Goal: Task Accomplishment & Management: Manage account settings

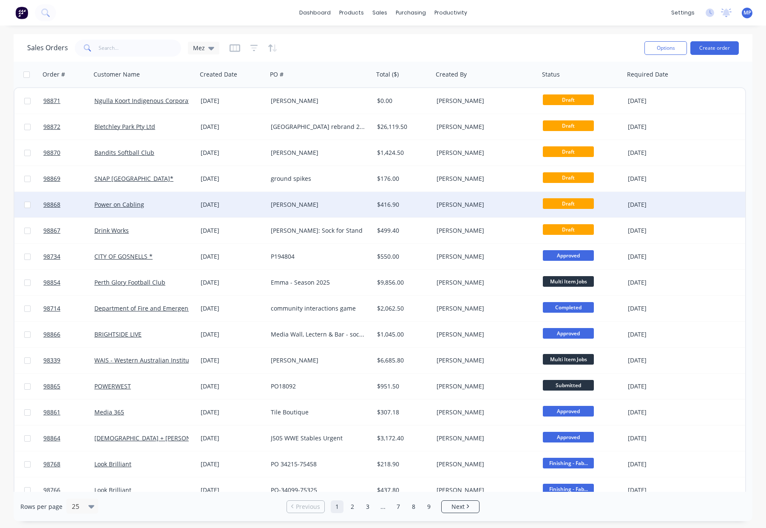
click at [364, 204] on div "[PERSON_NAME]" at bounding box center [318, 204] width 94 height 9
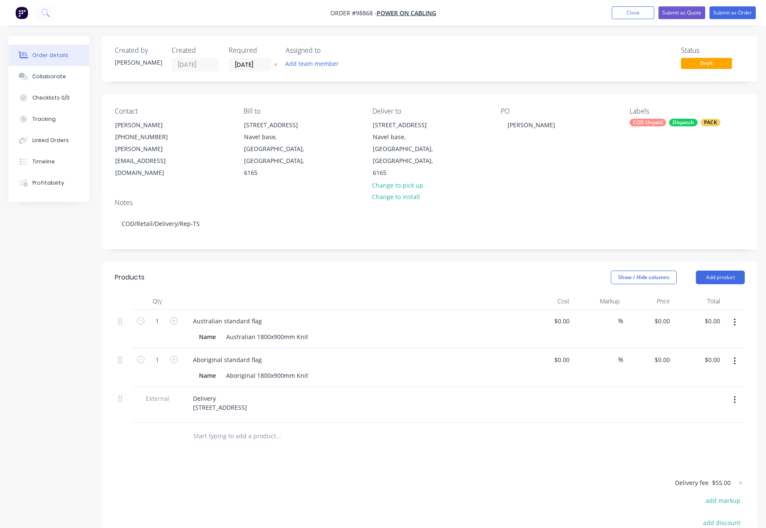
type input "$125.00"
type input "$199.00"
click at [624, 17] on button "Close" at bounding box center [633, 12] width 43 height 13
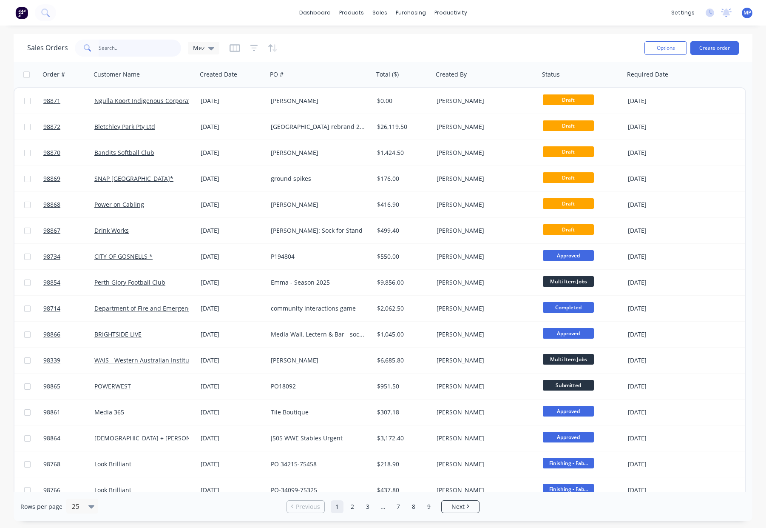
click at [115, 48] on input "text" at bounding box center [140, 48] width 83 height 17
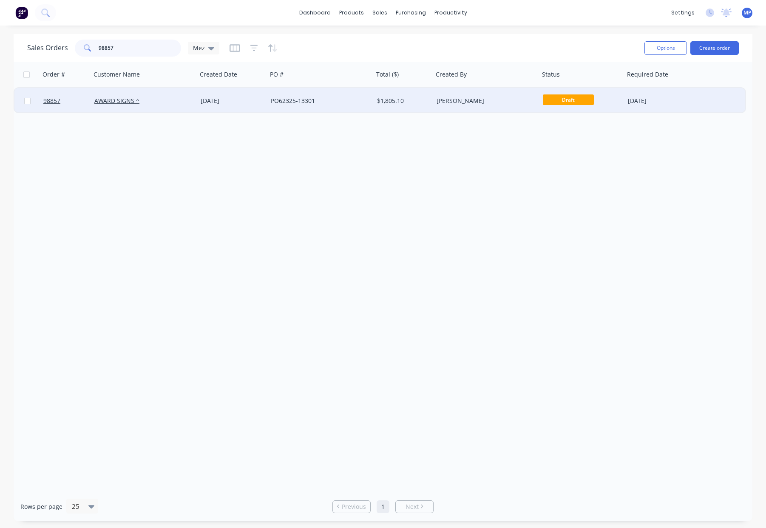
type input "98857"
click at [334, 106] on div "PO62325-13301" at bounding box center [320, 101] width 106 height 26
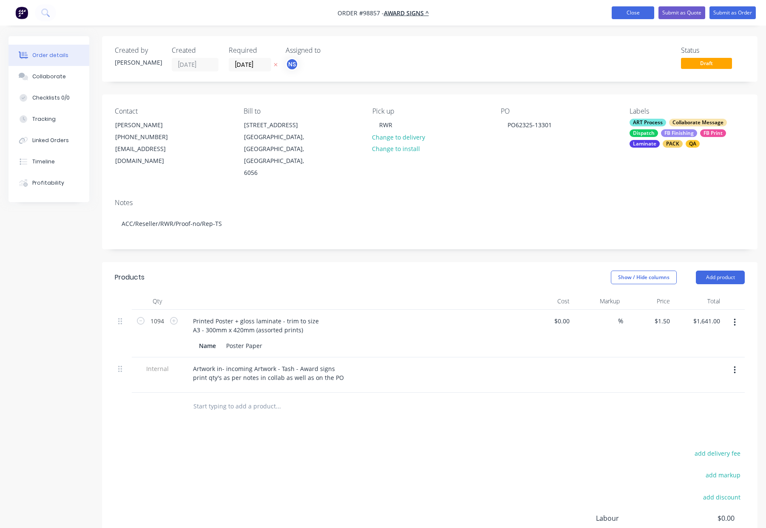
click at [648, 17] on button "Close" at bounding box center [633, 12] width 43 height 13
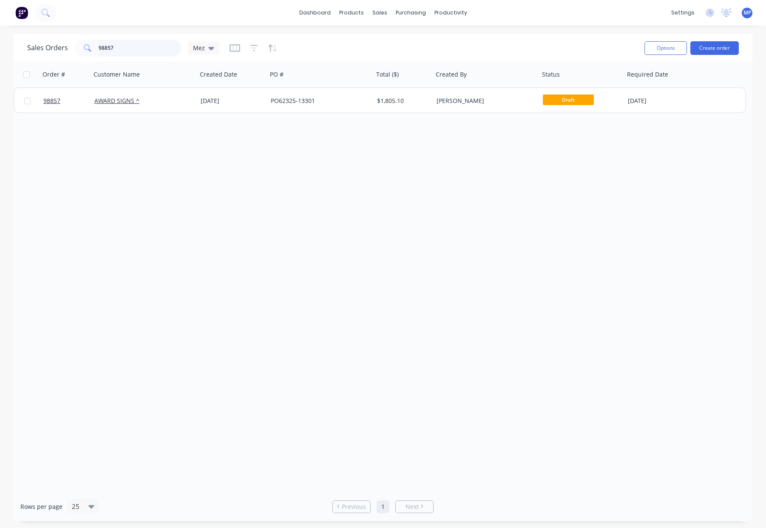
drag, startPoint x: 120, startPoint y: 48, endPoint x: 79, endPoint y: 46, distance: 41.7
click at [79, 46] on div "98857" at bounding box center [128, 48] width 106 height 17
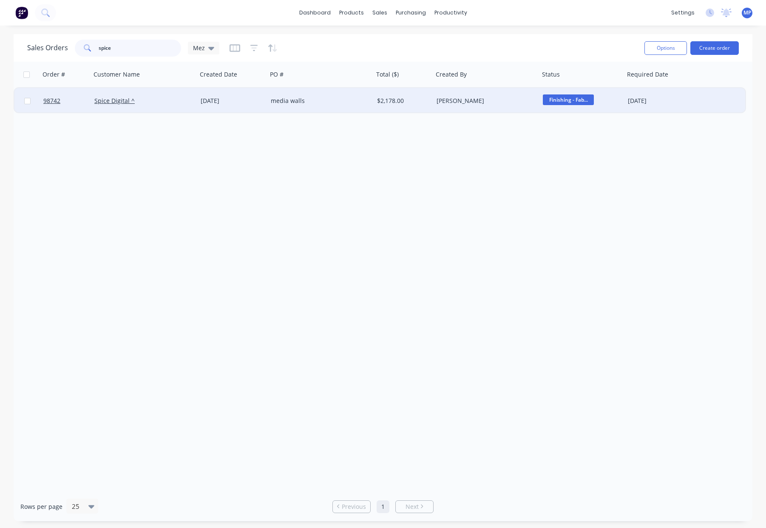
type input "spice"
click at [171, 93] on div "Spice Digital ^" at bounding box center [144, 101] width 106 height 26
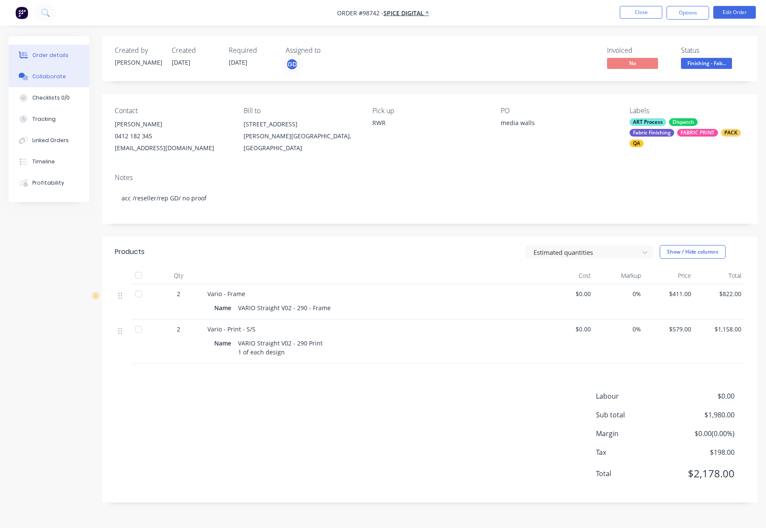
click at [62, 79] on button "Collaborate" at bounding box center [49, 76] width 81 height 21
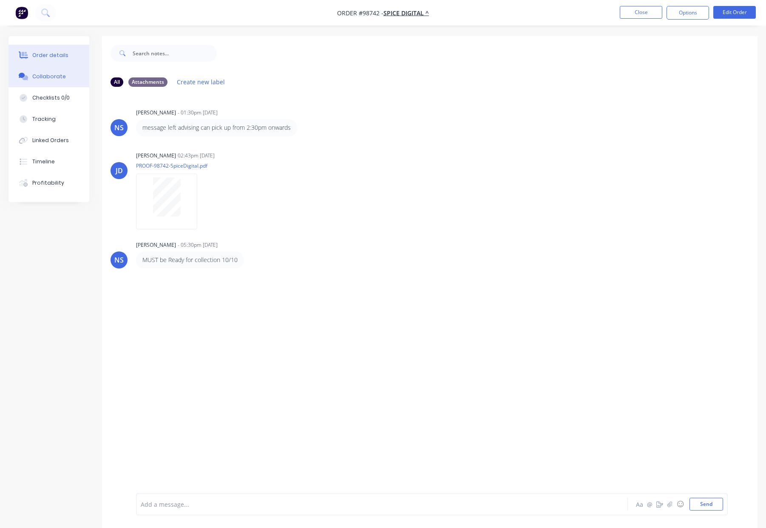
click at [55, 53] on div "Order details" at bounding box center [50, 55] width 36 height 8
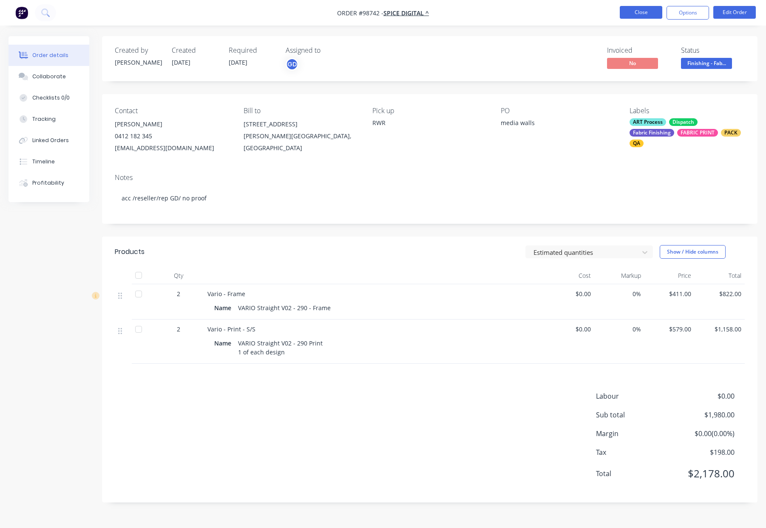
click at [647, 16] on button "Close" at bounding box center [641, 12] width 43 height 13
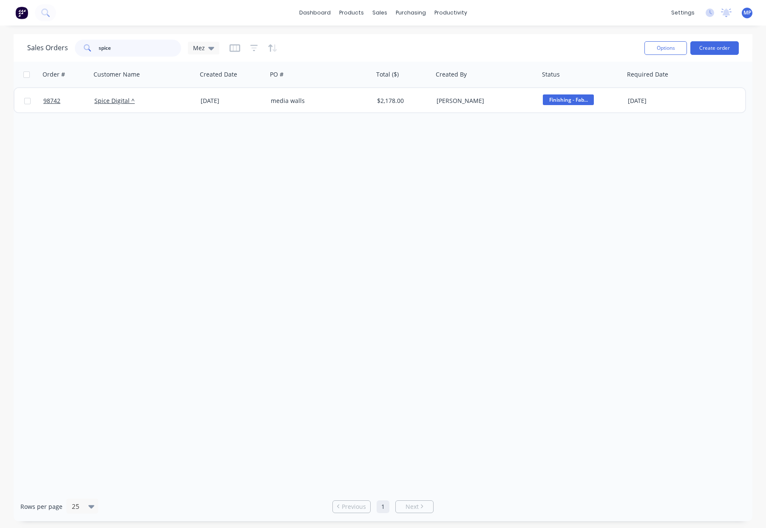
drag, startPoint x: 123, startPoint y: 51, endPoint x: 74, endPoint y: 48, distance: 49.4
click at [75, 48] on div "spice" at bounding box center [128, 48] width 106 height 17
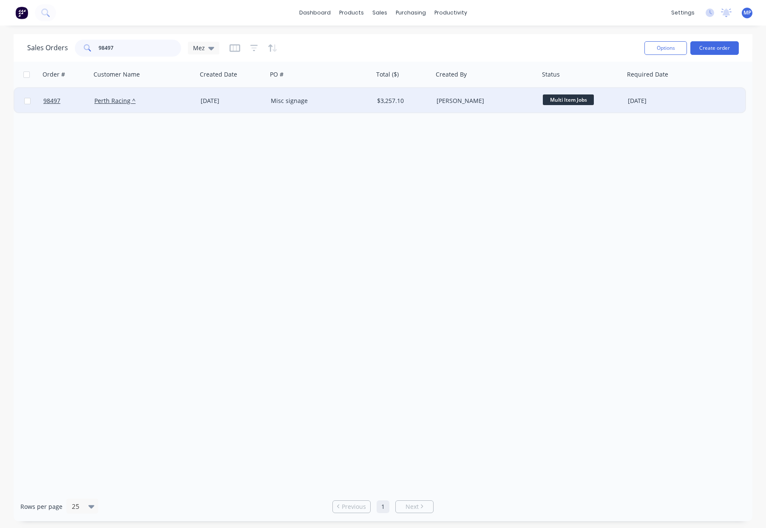
type input "98497"
click at [411, 98] on div "$3,257.10" at bounding box center [402, 101] width 50 height 9
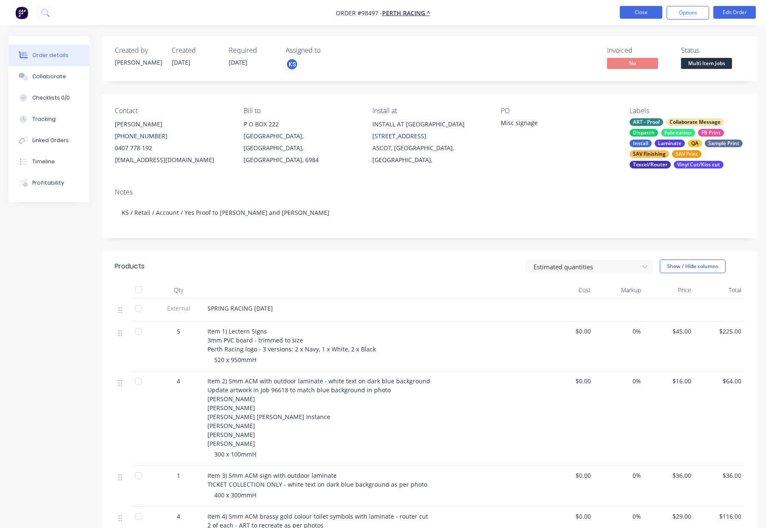
click at [648, 16] on button "Close" at bounding box center [641, 12] width 43 height 13
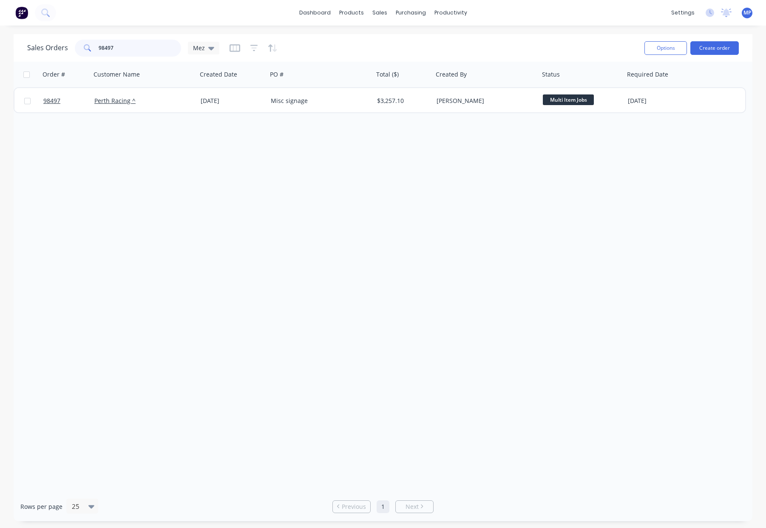
drag, startPoint x: 135, startPoint y: 40, endPoint x: 139, endPoint y: 47, distance: 7.4
click at [135, 41] on input "98497" at bounding box center [140, 48] width 83 height 17
click at [135, 47] on input "98497" at bounding box center [140, 48] width 83 height 17
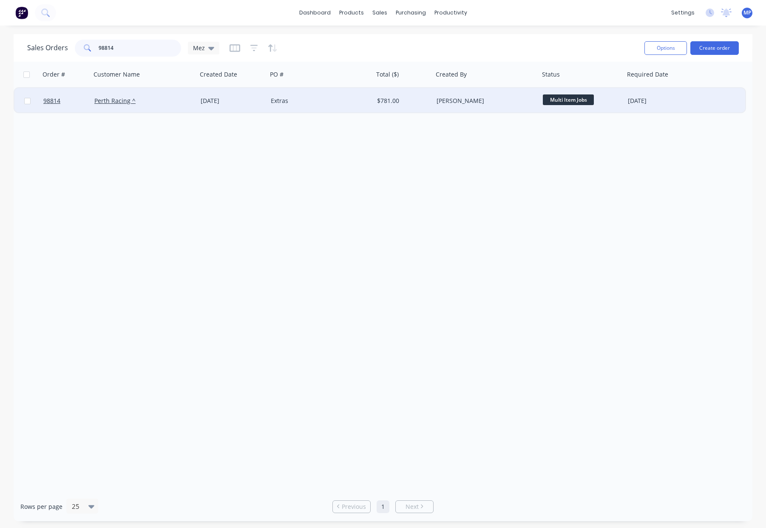
type input "98814"
click at [430, 97] on div "$781.00" at bounding box center [404, 101] width 60 height 26
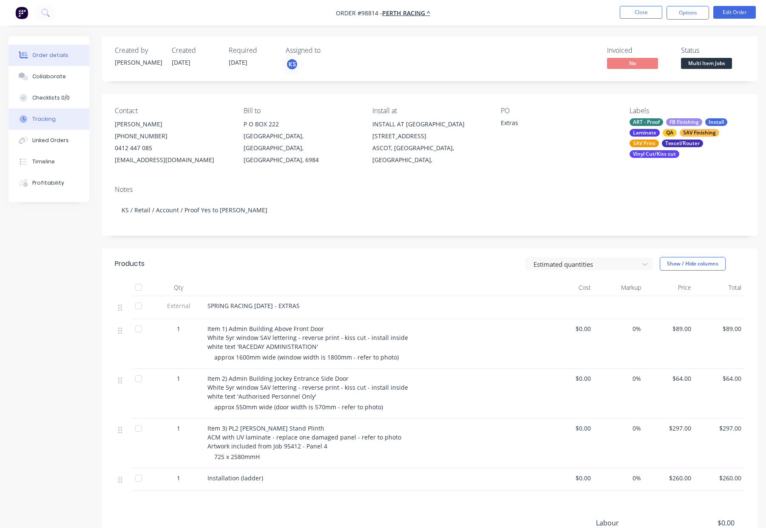
click at [59, 119] on button "Tracking" at bounding box center [49, 118] width 81 height 21
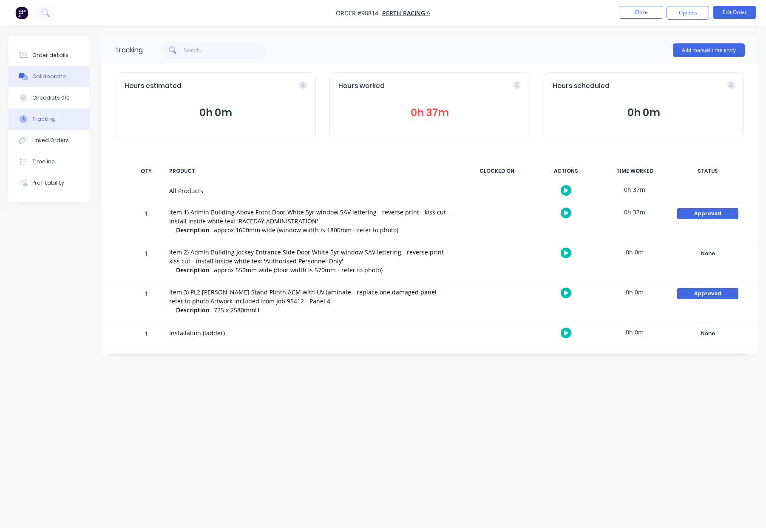
click at [41, 71] on button "Collaborate" at bounding box center [49, 76] width 81 height 21
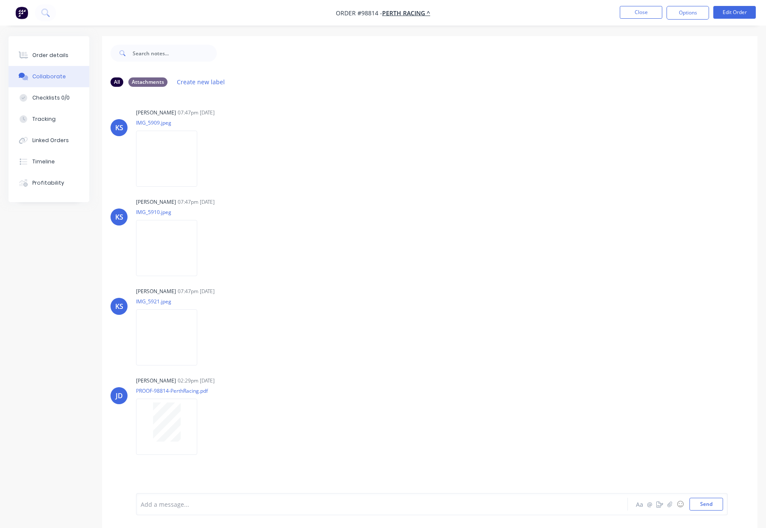
scroll to position [13, 0]
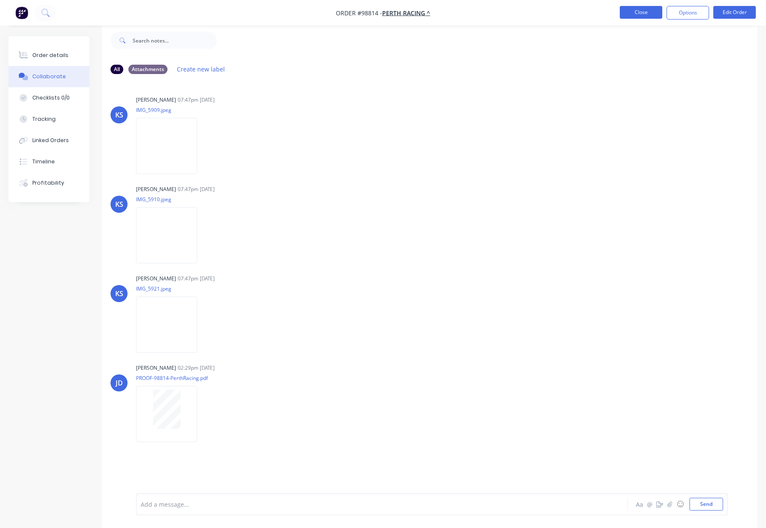
click at [639, 15] on button "Close" at bounding box center [641, 12] width 43 height 13
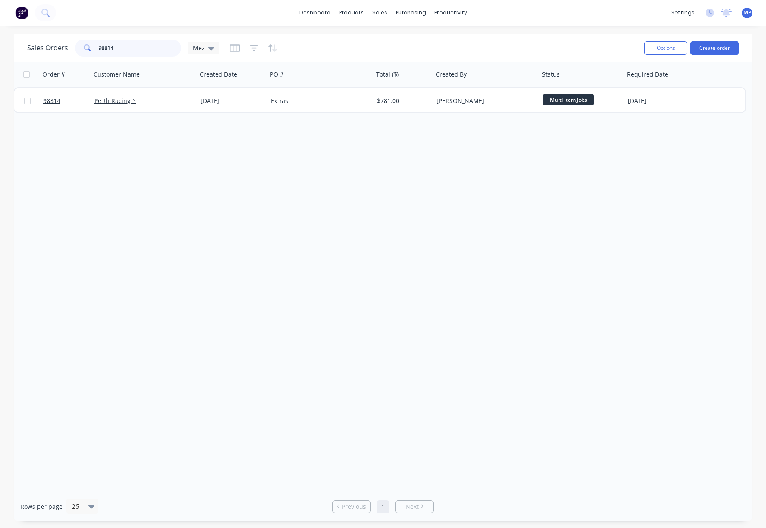
drag, startPoint x: 70, startPoint y: 43, endPoint x: 115, endPoint y: 44, distance: 44.7
click at [43, 41] on div "Sales Orders 98814 Mez" at bounding box center [123, 48] width 192 height 17
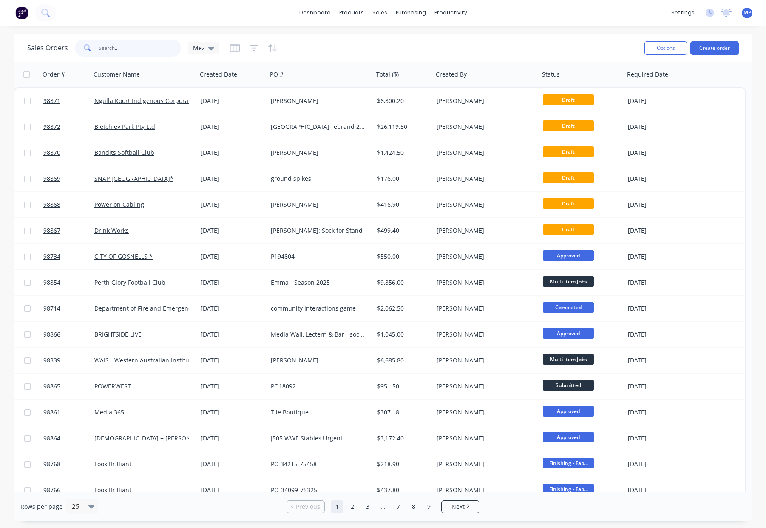
click at [130, 48] on input "text" at bounding box center [140, 48] width 83 height 17
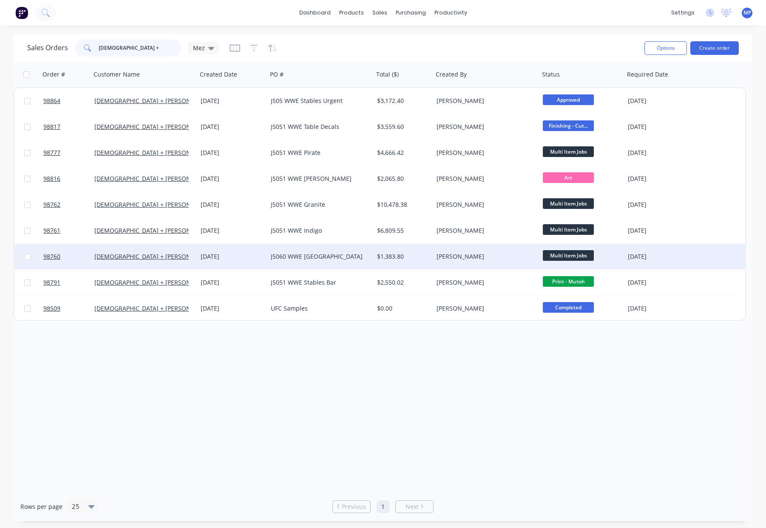
type input "[DEMOGRAPHIC_DATA] +"
click at [414, 250] on div "$1,383.80" at bounding box center [404, 257] width 60 height 26
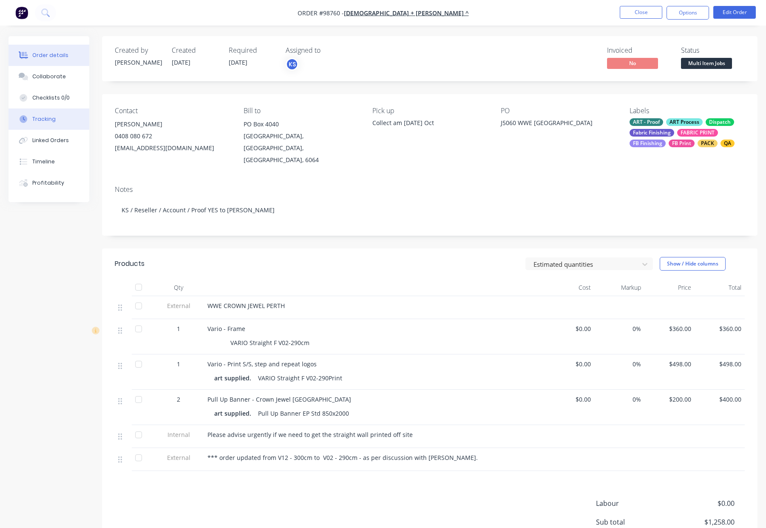
click at [60, 114] on button "Tracking" at bounding box center [49, 118] width 81 height 21
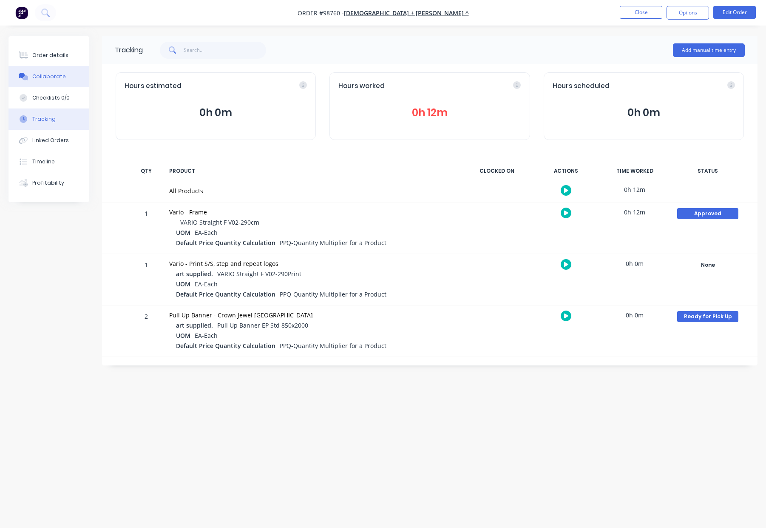
click at [54, 82] on button "Collaborate" at bounding box center [49, 76] width 81 height 21
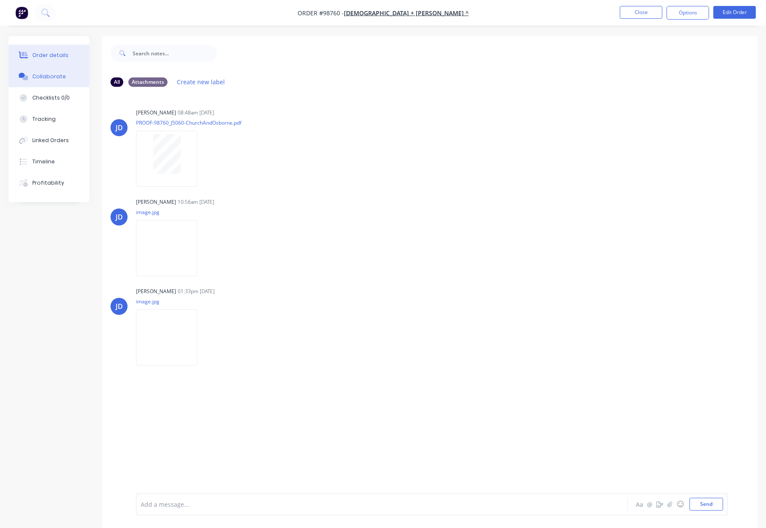
click at [67, 56] on button "Order details" at bounding box center [49, 55] width 81 height 21
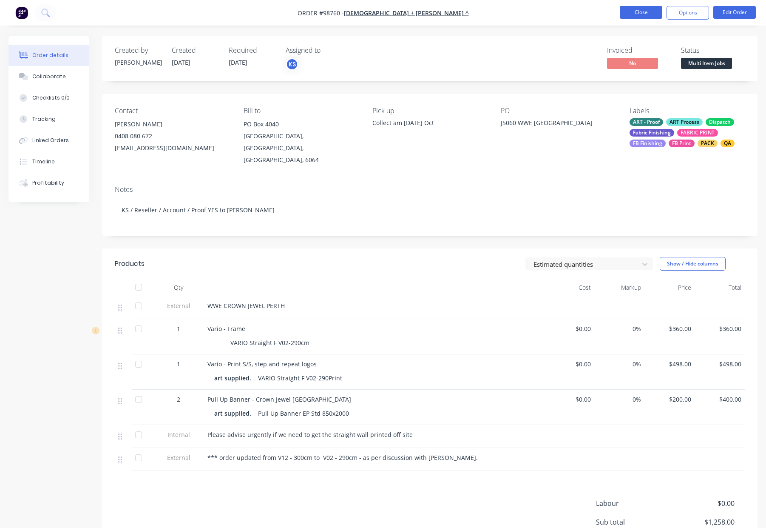
click at [635, 11] on button "Close" at bounding box center [641, 12] width 43 height 13
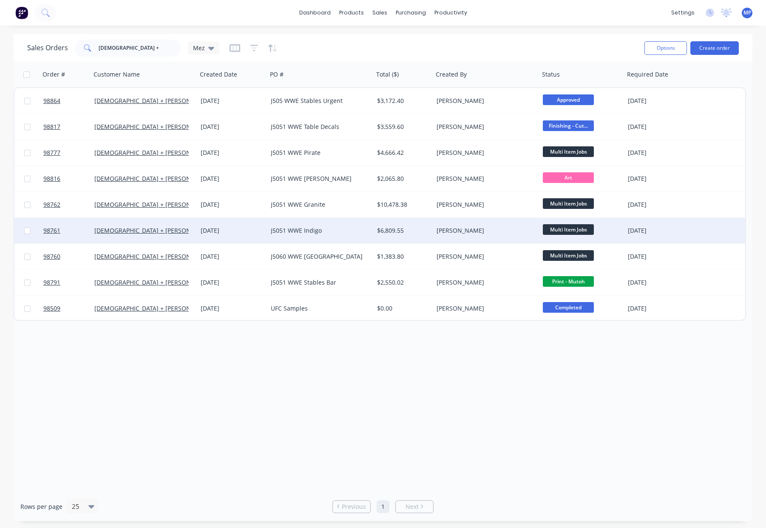
click at [302, 234] on div "J5051 WWE Indigo" at bounding box center [318, 230] width 94 height 9
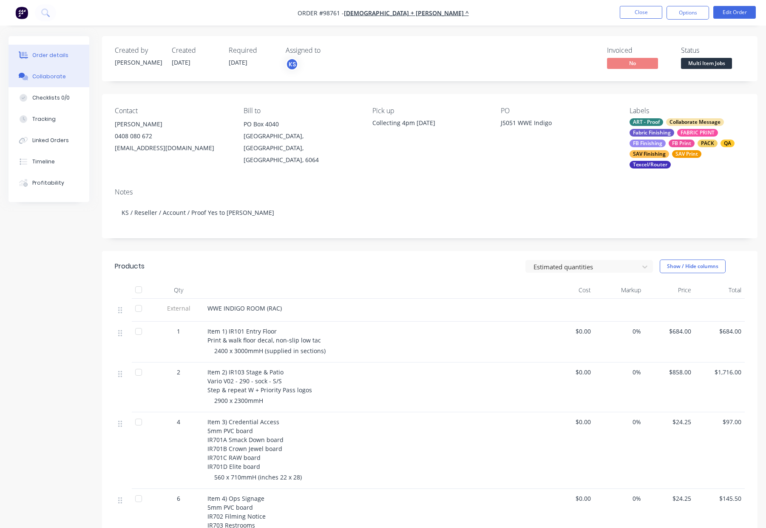
click at [50, 78] on div "Collaborate" at bounding box center [49, 77] width 34 height 8
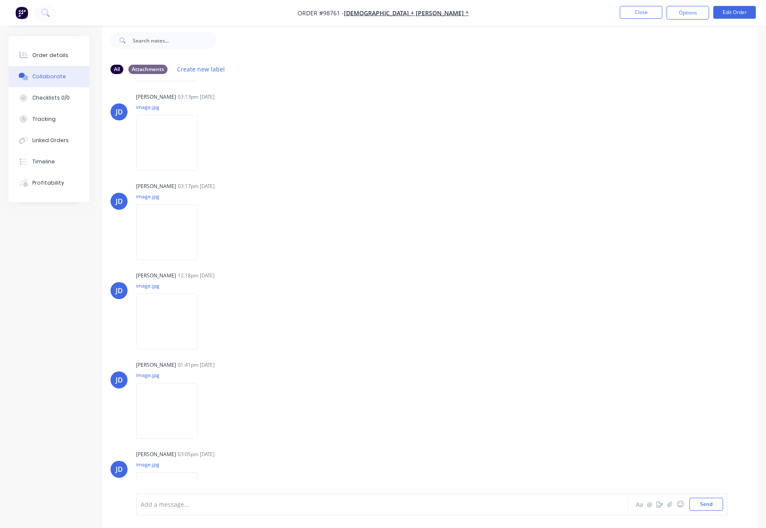
scroll to position [365, 0]
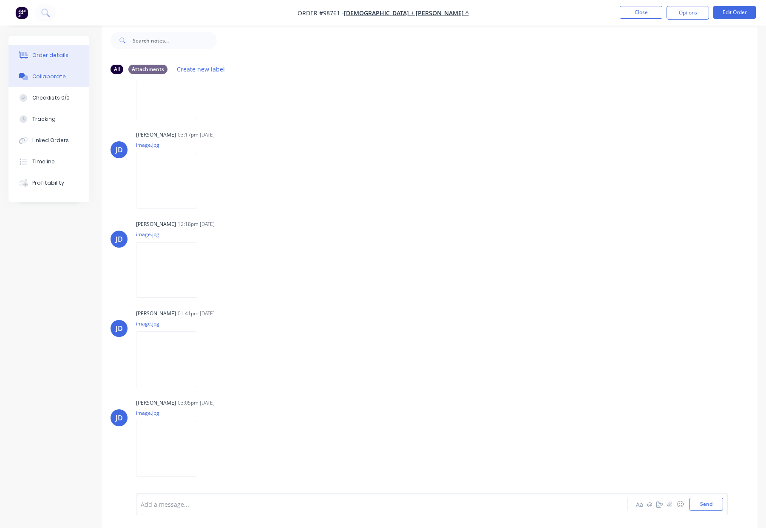
click at [56, 52] on div "Order details" at bounding box center [50, 55] width 36 height 8
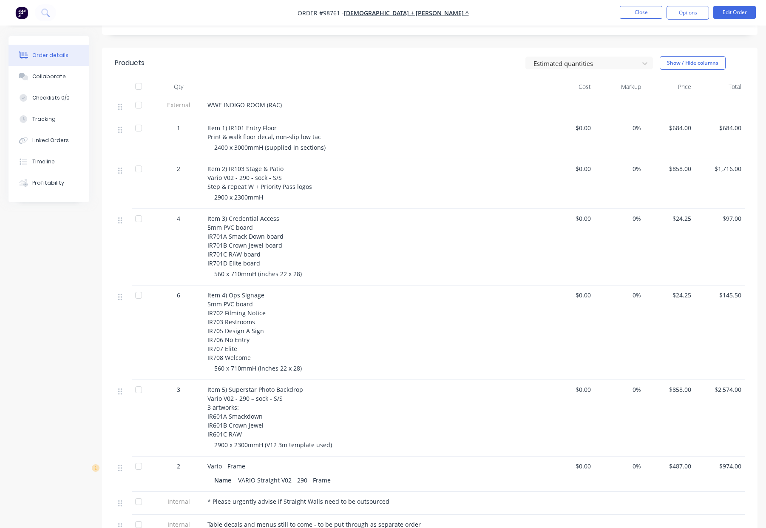
scroll to position [219, 0]
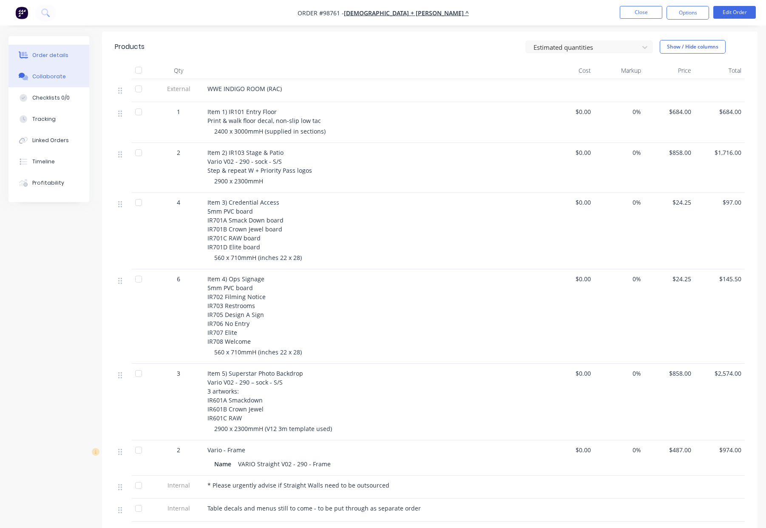
click at [51, 80] on div "Collaborate" at bounding box center [49, 77] width 34 height 8
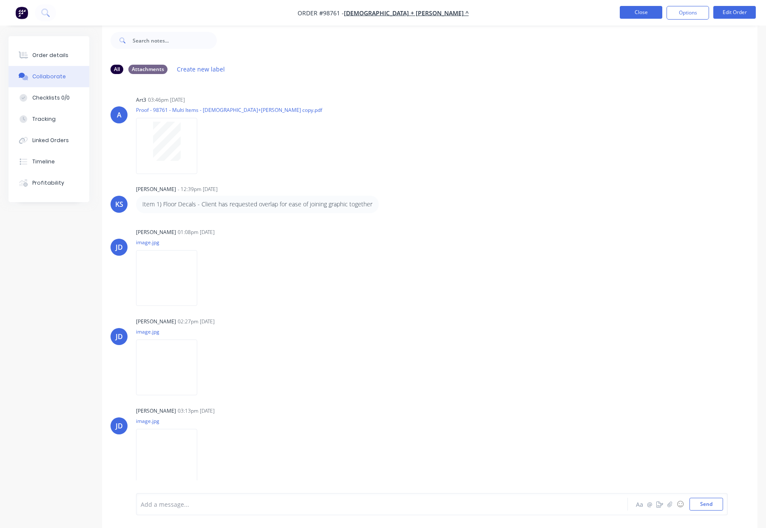
click at [634, 11] on button "Close" at bounding box center [641, 12] width 43 height 13
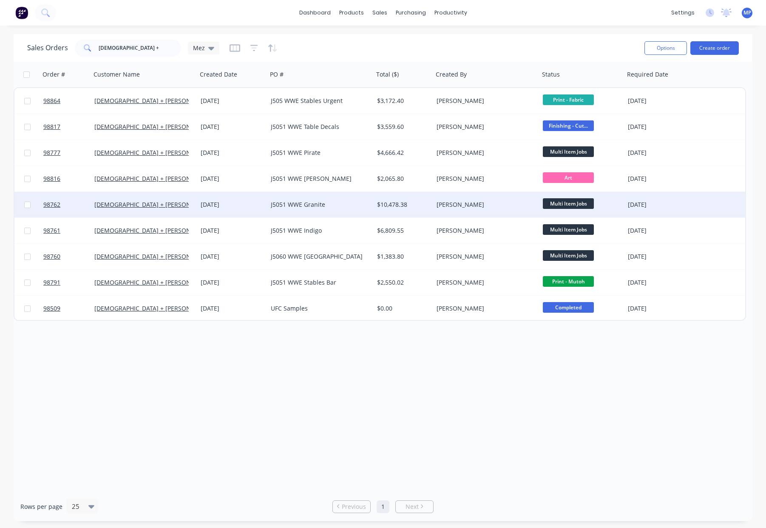
click at [429, 200] on div "$10,478.38" at bounding box center [403, 204] width 53 height 9
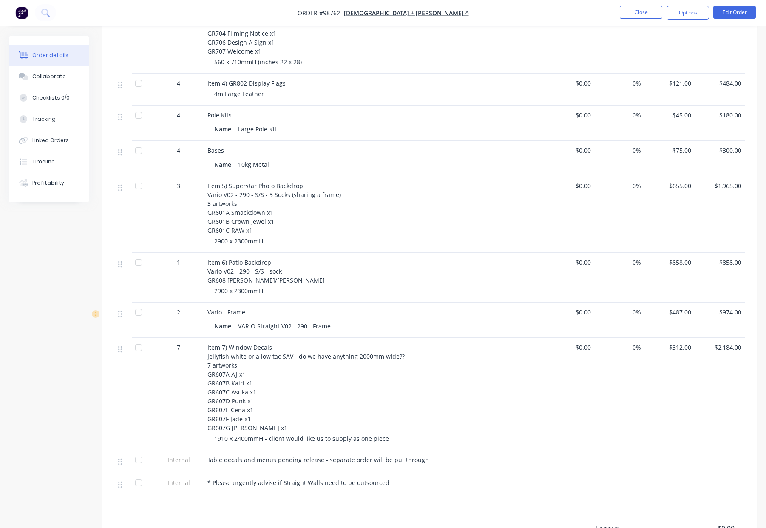
scroll to position [447, 0]
click at [40, 85] on button "Collaborate" at bounding box center [49, 76] width 81 height 21
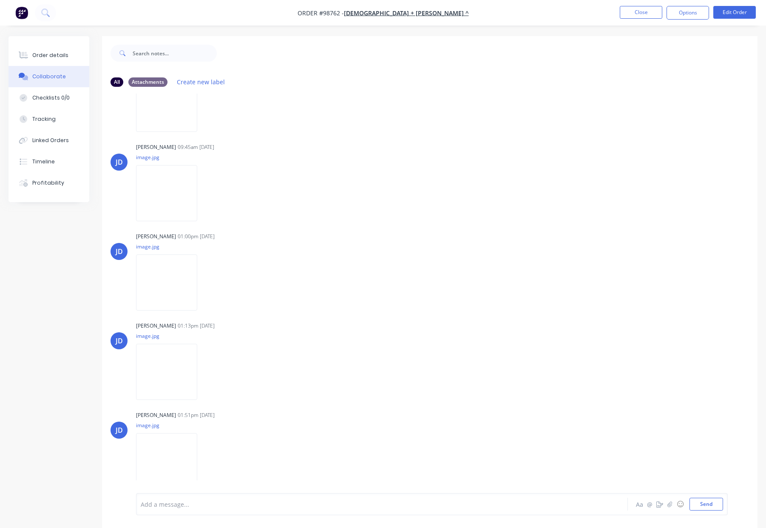
scroll to position [13, 0]
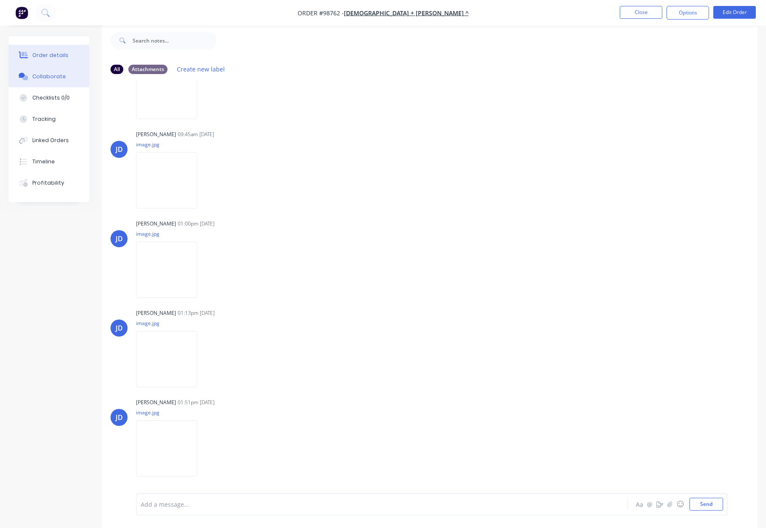
click at [74, 52] on button "Order details" at bounding box center [49, 55] width 81 height 21
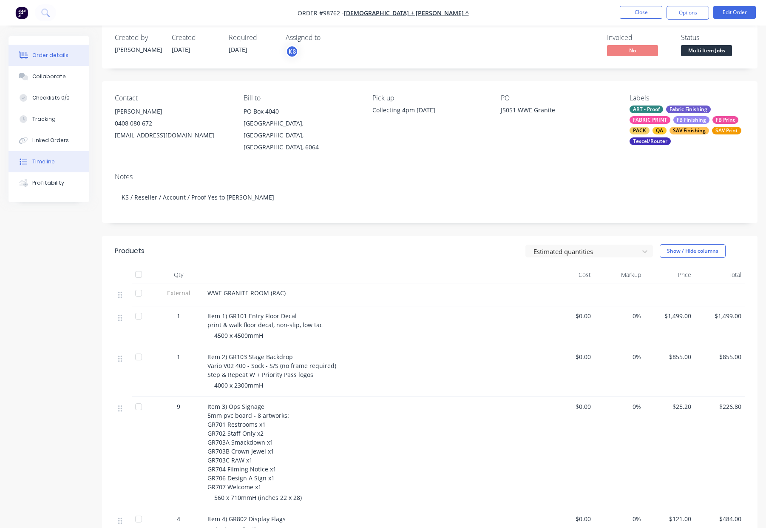
click at [50, 160] on div "Timeline" at bounding box center [43, 162] width 23 height 8
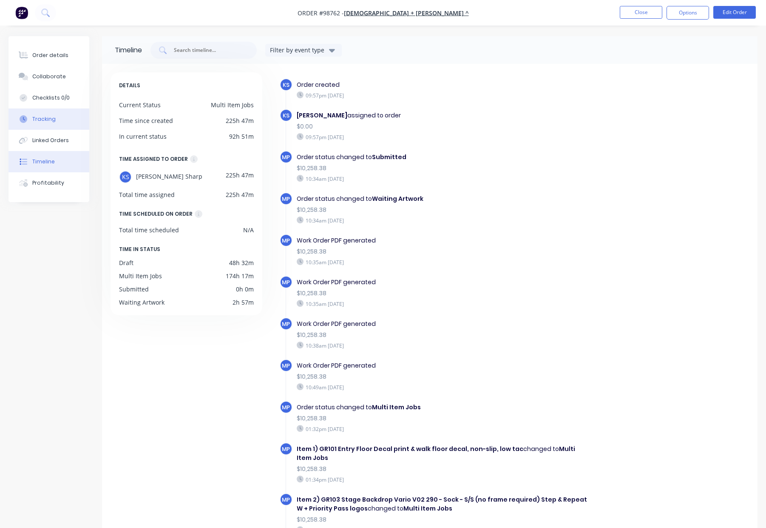
click at [48, 119] on div "Tracking" at bounding box center [43, 119] width 23 height 8
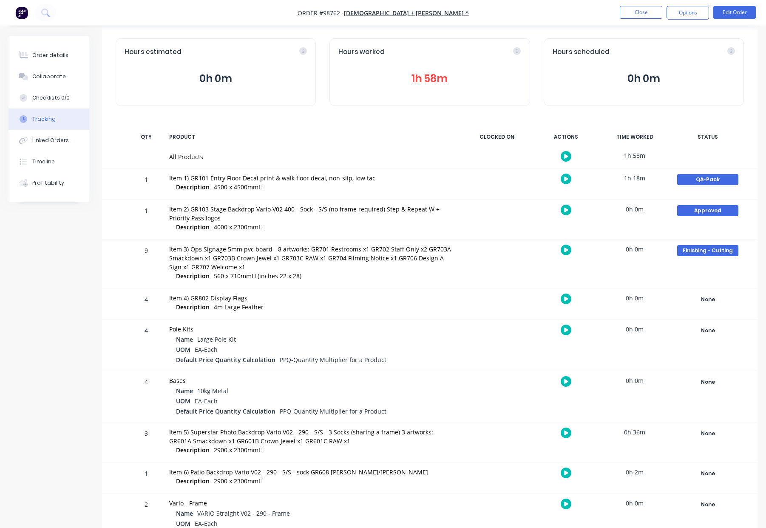
scroll to position [31, 0]
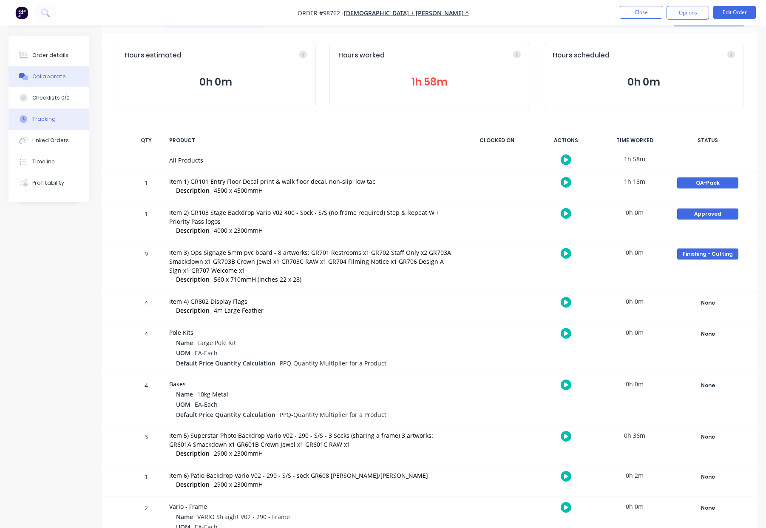
click at [64, 80] on button "Collaborate" at bounding box center [49, 76] width 81 height 21
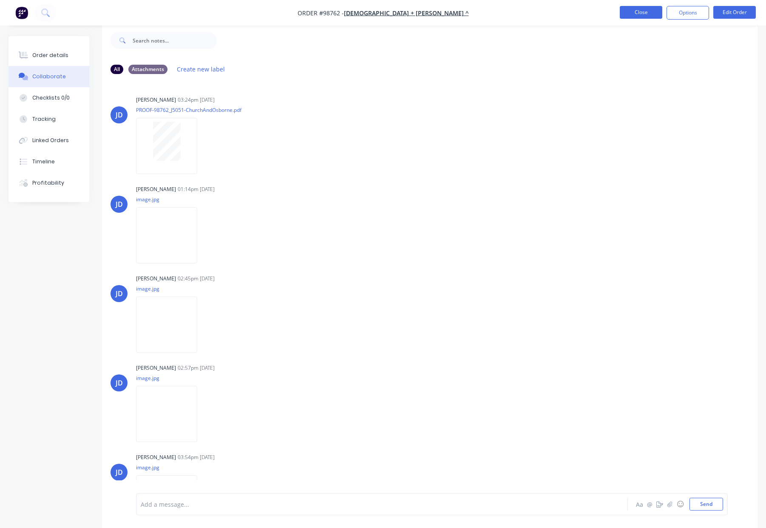
click at [639, 13] on button "Close" at bounding box center [641, 12] width 43 height 13
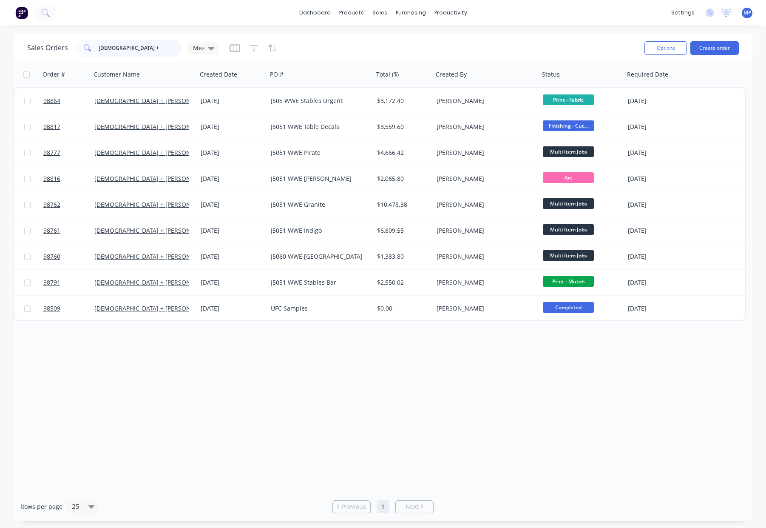
click at [139, 47] on input "[DEMOGRAPHIC_DATA] +" at bounding box center [140, 48] width 83 height 17
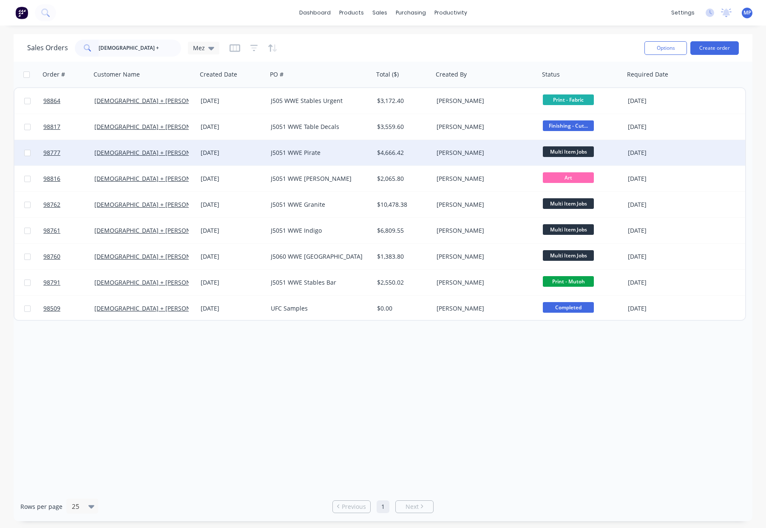
click at [367, 159] on div "J5051 WWE Pirate" at bounding box center [320, 153] width 106 height 26
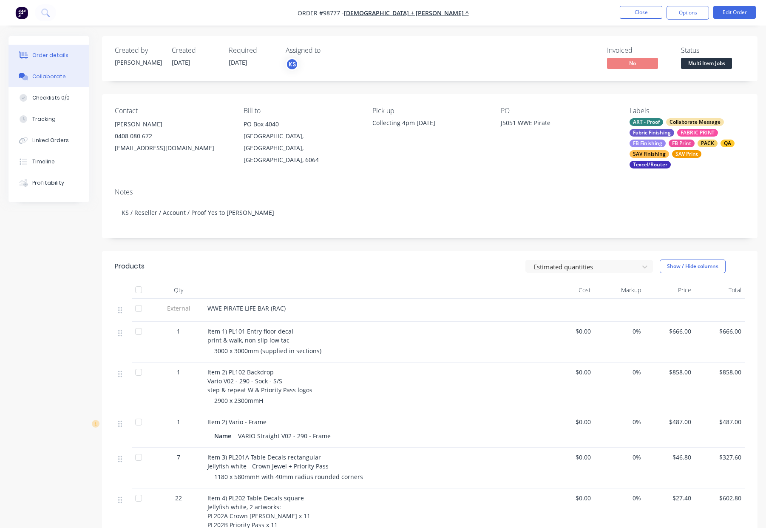
click at [46, 77] on div "Collaborate" at bounding box center [49, 77] width 34 height 8
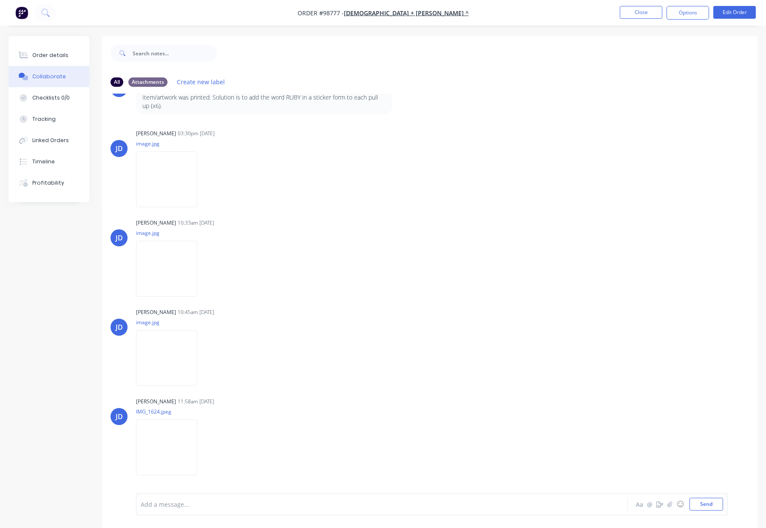
scroll to position [258, 0]
click at [168, 176] on img at bounding box center [166, 178] width 61 height 56
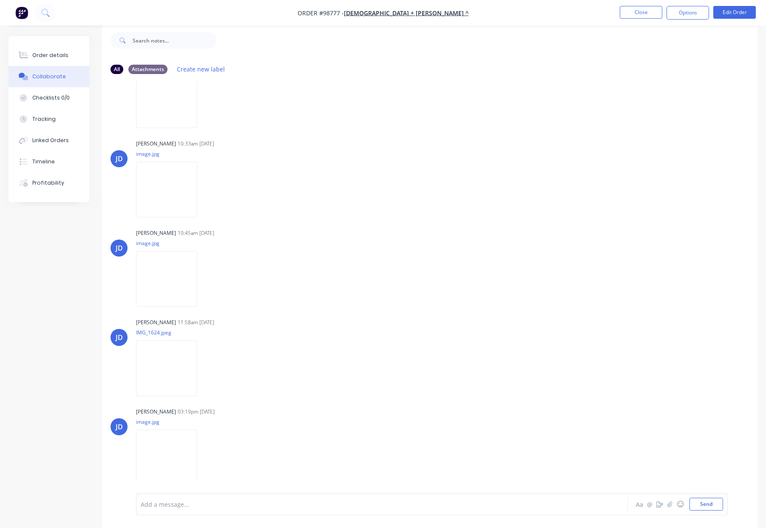
scroll to position [332, 0]
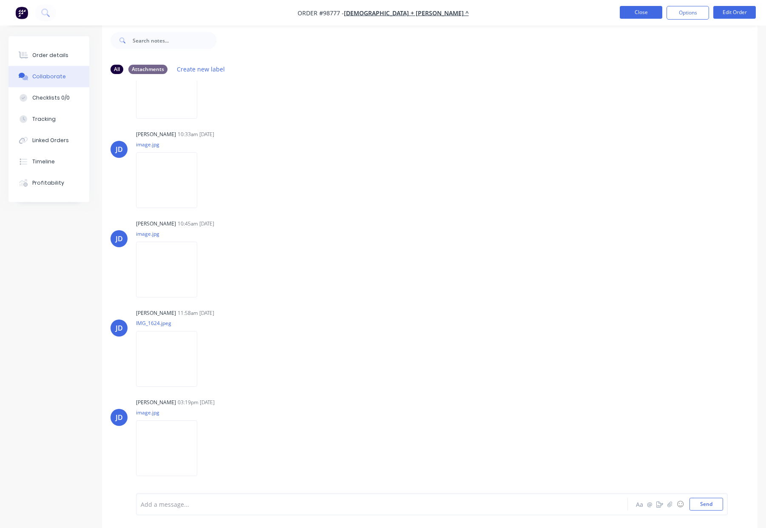
click at [629, 8] on button "Close" at bounding box center [641, 12] width 43 height 13
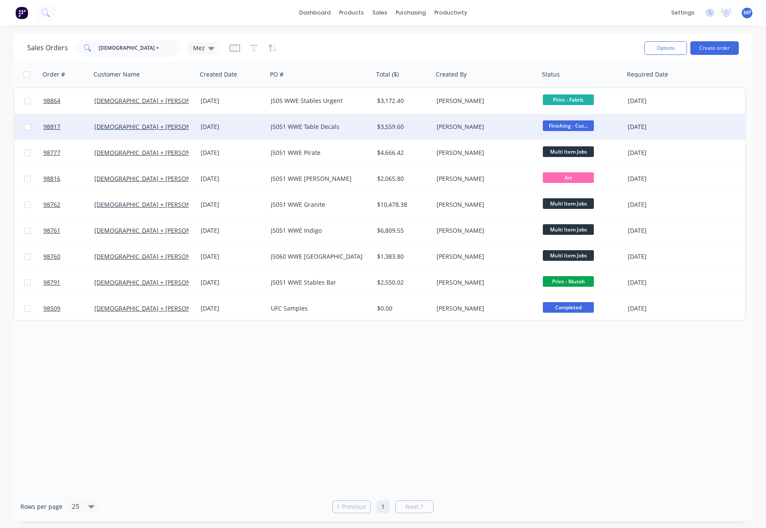
click at [342, 125] on div "J5051 WWE Table Decals" at bounding box center [318, 126] width 94 height 9
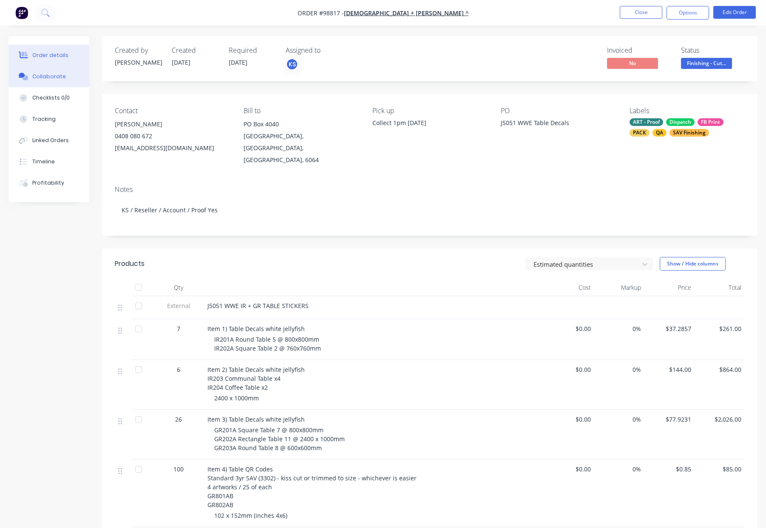
click at [67, 80] on button "Collaborate" at bounding box center [49, 76] width 81 height 21
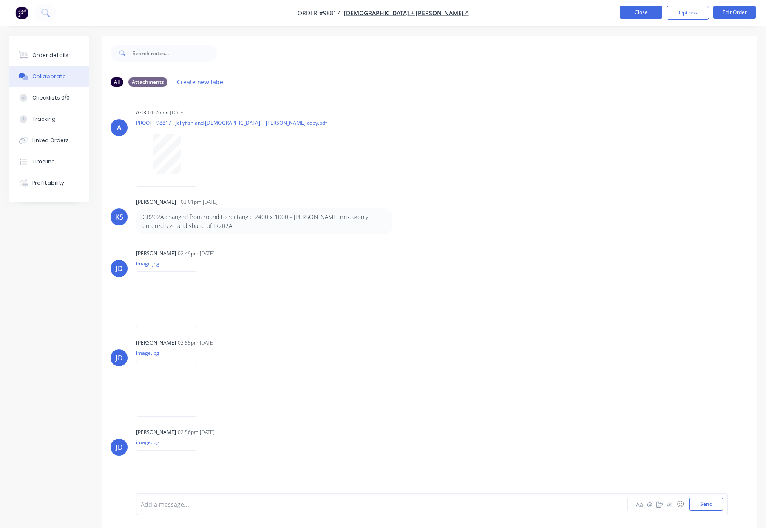
click at [637, 11] on button "Close" at bounding box center [641, 12] width 43 height 13
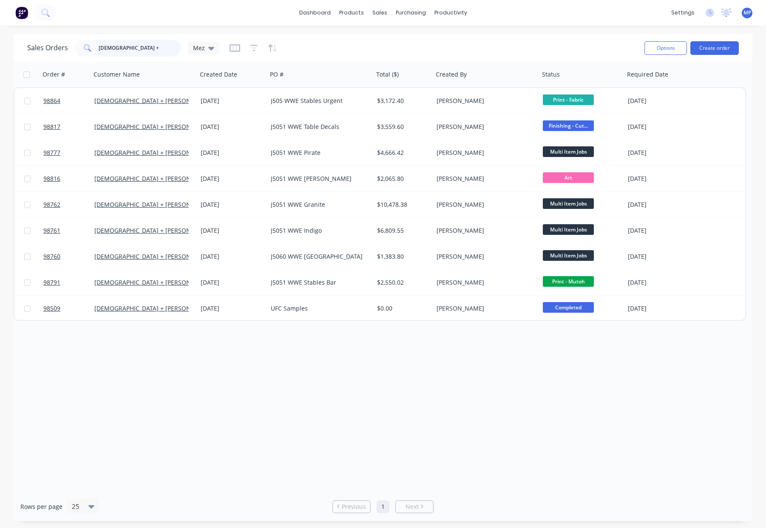
click at [161, 49] on input "[DEMOGRAPHIC_DATA] +" at bounding box center [140, 48] width 83 height 17
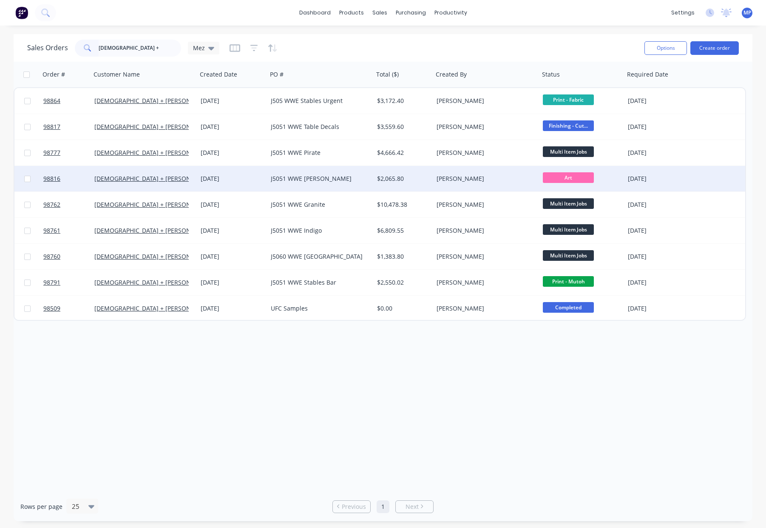
click at [302, 176] on div "J5051 WWE [PERSON_NAME]" at bounding box center [318, 178] width 94 height 9
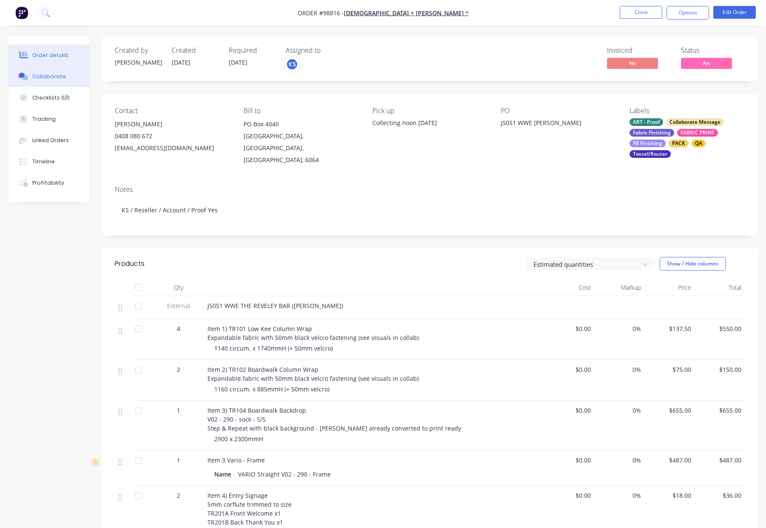
click at [72, 78] on button "Collaborate" at bounding box center [49, 76] width 81 height 21
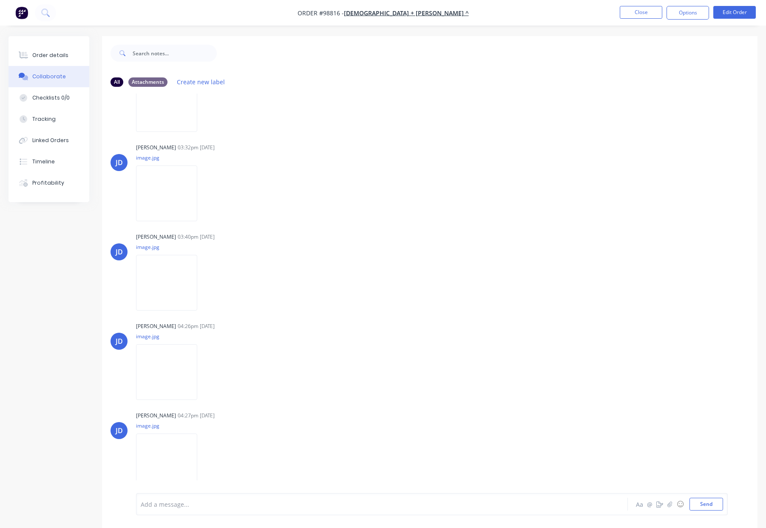
scroll to position [13, 0]
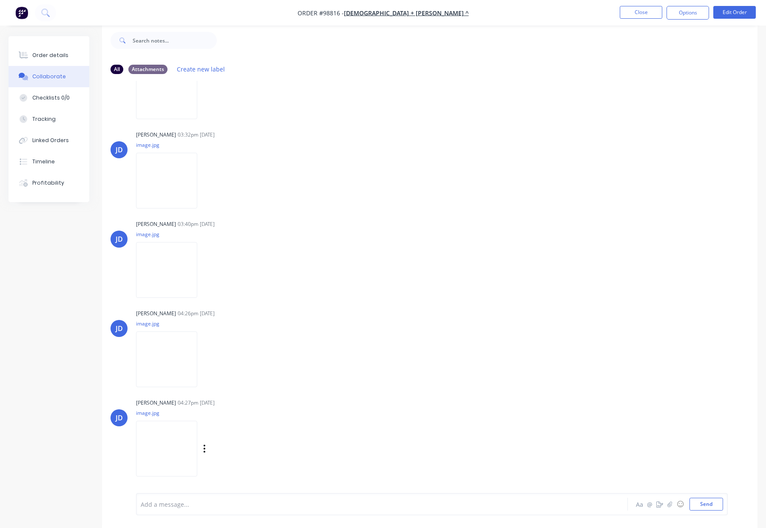
click at [158, 457] on img at bounding box center [166, 449] width 61 height 56
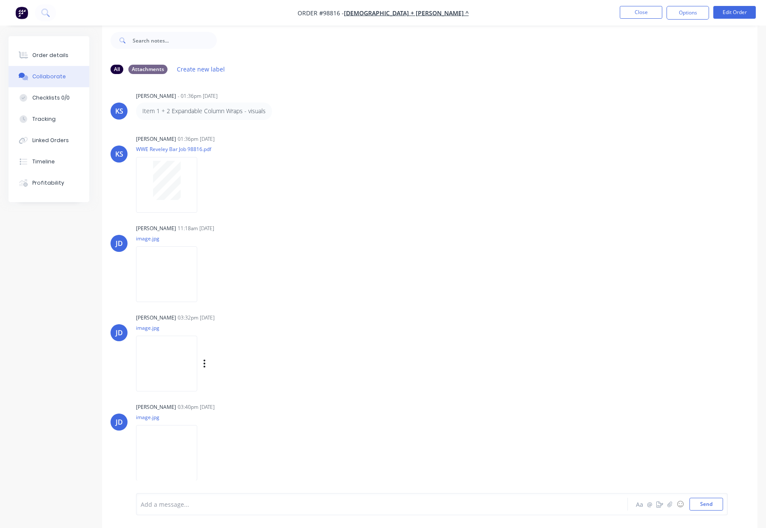
scroll to position [0, 0]
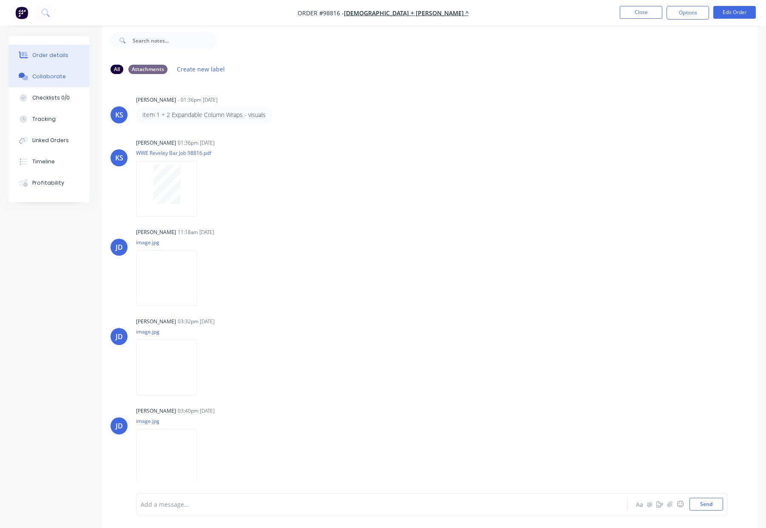
click at [51, 52] on div "Order details" at bounding box center [50, 55] width 36 height 8
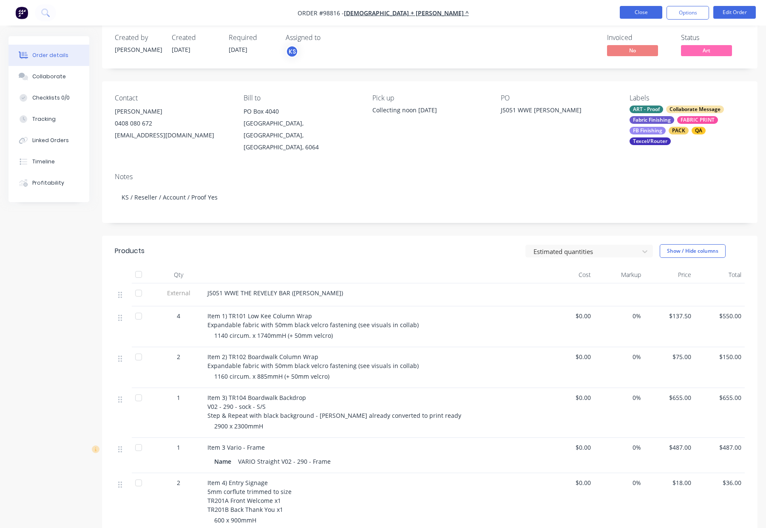
click at [635, 7] on button "Close" at bounding box center [641, 12] width 43 height 13
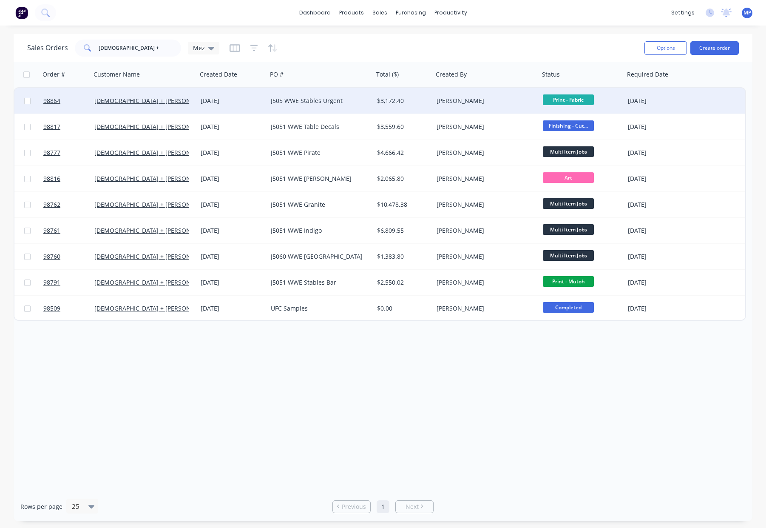
click at [321, 101] on div "J505 WWE Stables Urgent" at bounding box center [318, 101] width 94 height 9
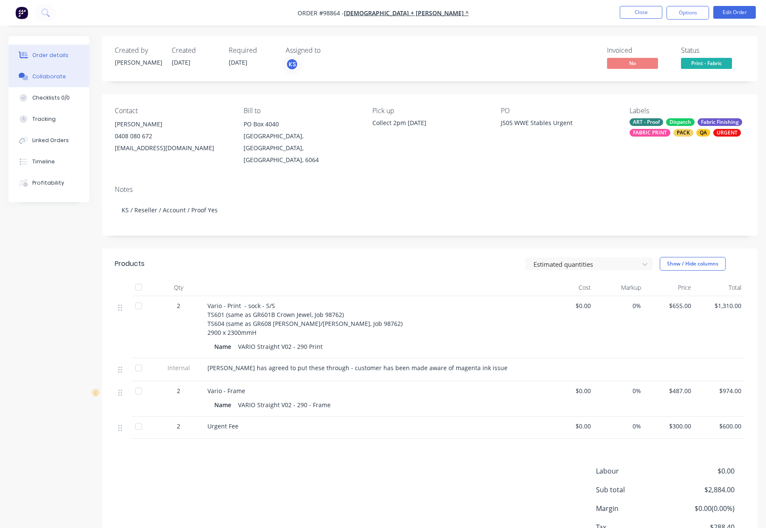
click at [50, 72] on button "Collaborate" at bounding box center [49, 76] width 81 height 21
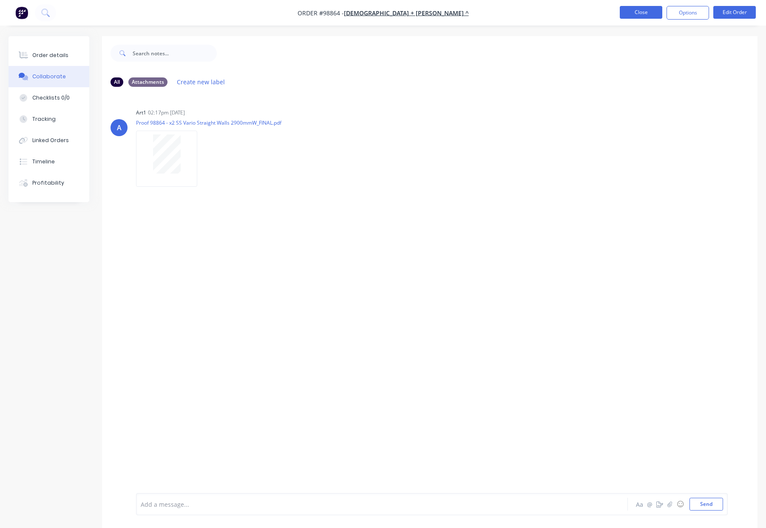
click at [634, 8] on button "Close" at bounding box center [641, 12] width 43 height 13
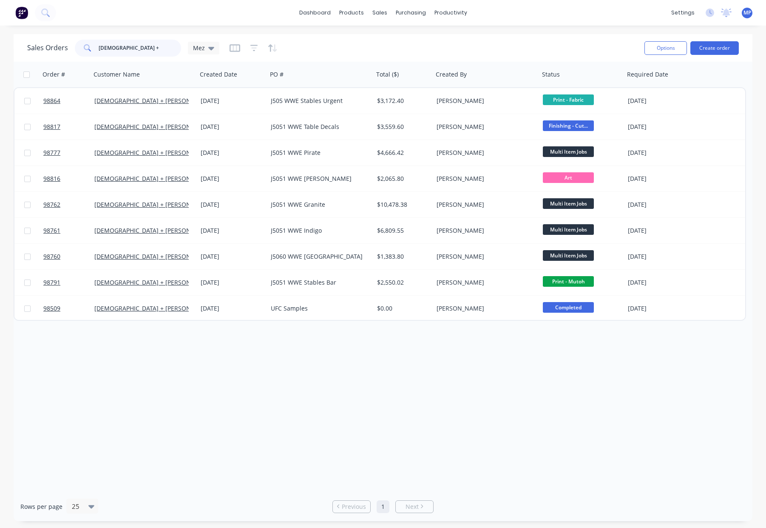
drag, startPoint x: 85, startPoint y: 47, endPoint x: 60, endPoint y: 47, distance: 24.7
click at [63, 47] on div "Sales Orders [DEMOGRAPHIC_DATA] + Mez" at bounding box center [123, 48] width 192 height 17
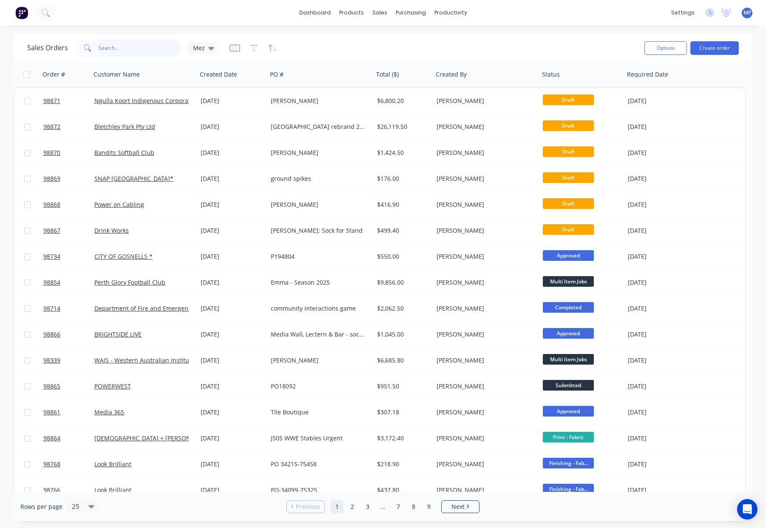
click at [120, 46] on input "text" at bounding box center [140, 48] width 83 height 17
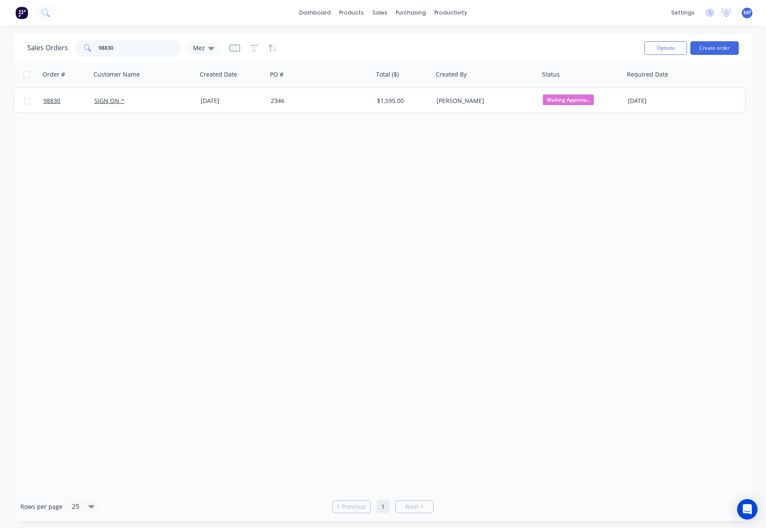
type input "98830"
drag, startPoint x: 99, startPoint y: 48, endPoint x: 81, endPoint y: 44, distance: 18.4
click at [79, 45] on div "98830" at bounding box center [128, 48] width 106 height 17
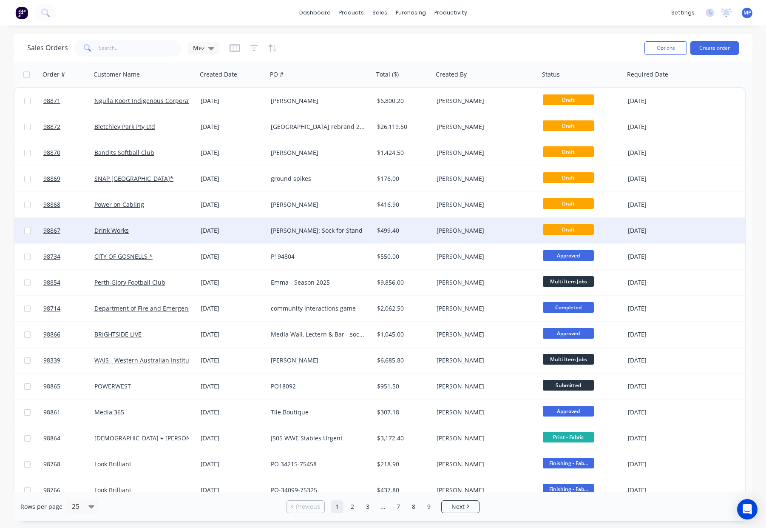
click at [343, 231] on div "[PERSON_NAME]: Sock for Stand" at bounding box center [318, 230] width 94 height 9
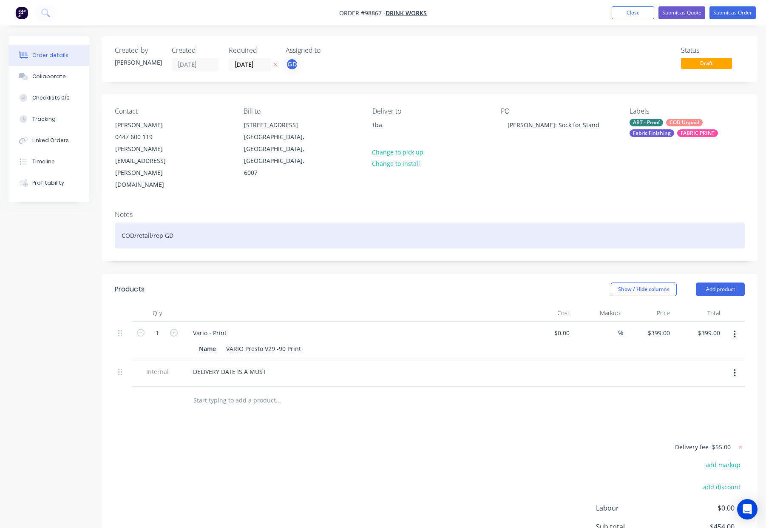
drag, startPoint x: 292, startPoint y: 206, endPoint x: 355, endPoint y: 204, distance: 63.4
click at [292, 222] on div "COD/retail/rep GD" at bounding box center [430, 235] width 630 height 26
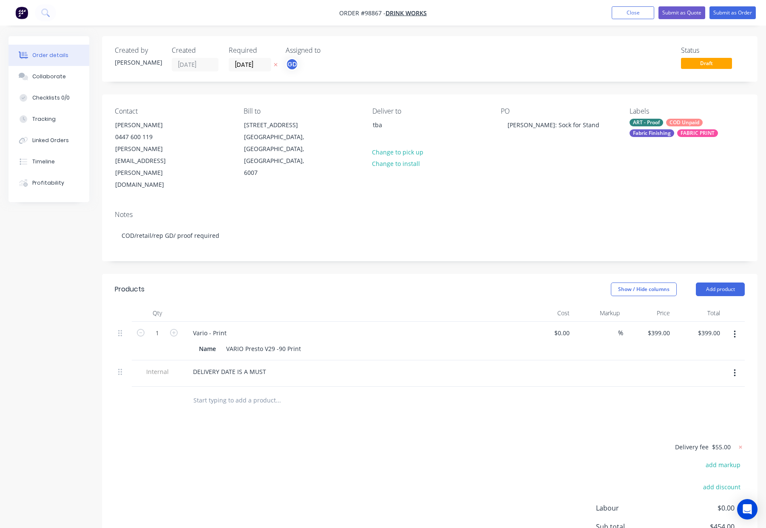
click at [426, 282] on div "Show / Hide columns Add product" at bounding box center [497, 289] width 496 height 14
drag, startPoint x: 386, startPoint y: 129, endPoint x: 362, endPoint y: 124, distance: 24.4
click at [362, 124] on div "Contact Rebecca Richardson 0447 600 119 rebecca.richardson@drinkworks.com.au Bi…" at bounding box center [430, 148] width 656 height 109
click at [404, 125] on div "tba" at bounding box center [408, 125] width 71 height 12
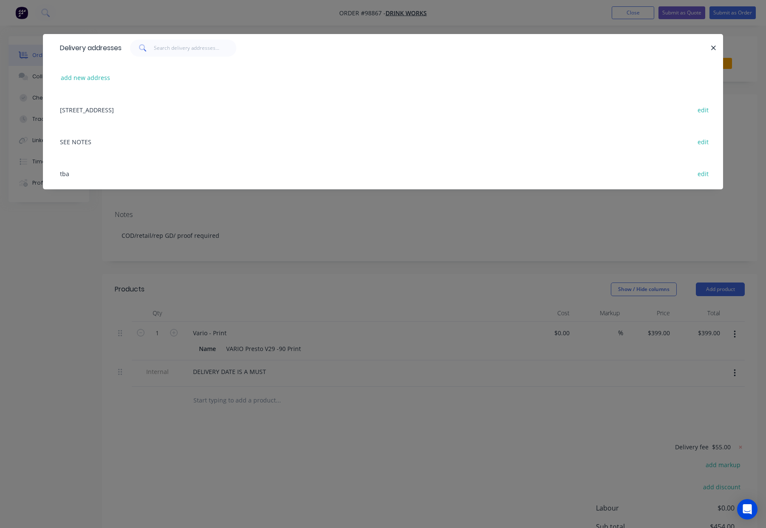
click at [382, 123] on div "90 Richmond St, Leederville, Western Australia, Australia, 6007 edit" at bounding box center [383, 110] width 655 height 32
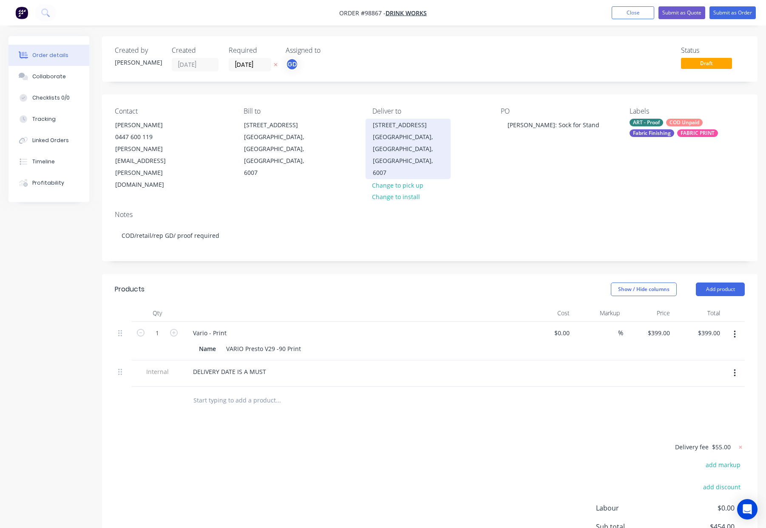
click at [404, 127] on div "90 Richmond St" at bounding box center [408, 125] width 71 height 12
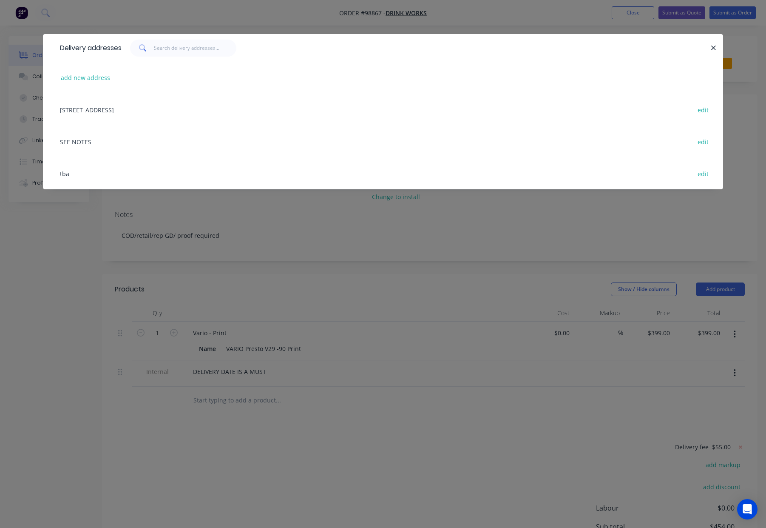
click at [66, 171] on div "tba edit" at bounding box center [383, 173] width 655 height 32
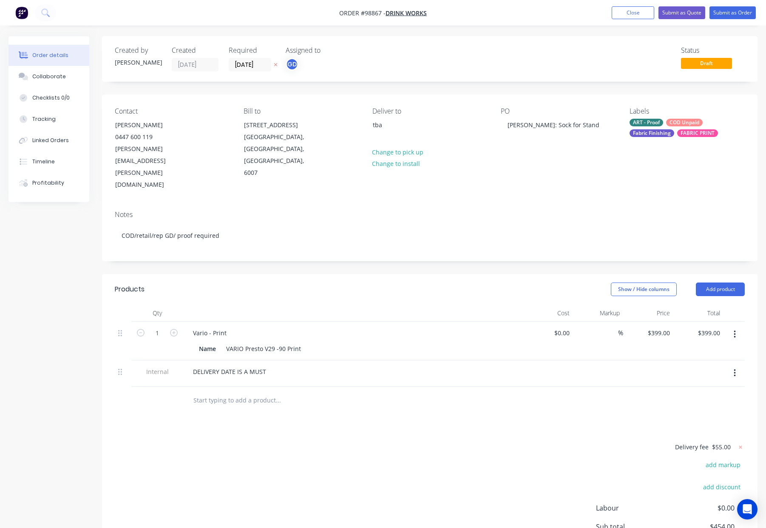
click at [699, 123] on div "COD Unpaid" at bounding box center [684, 123] width 37 height 8
click at [664, 185] on div "Dispatch" at bounding box center [667, 184] width 28 height 9
click at [657, 181] on div "PACK" at bounding box center [663, 179] width 20 height 9
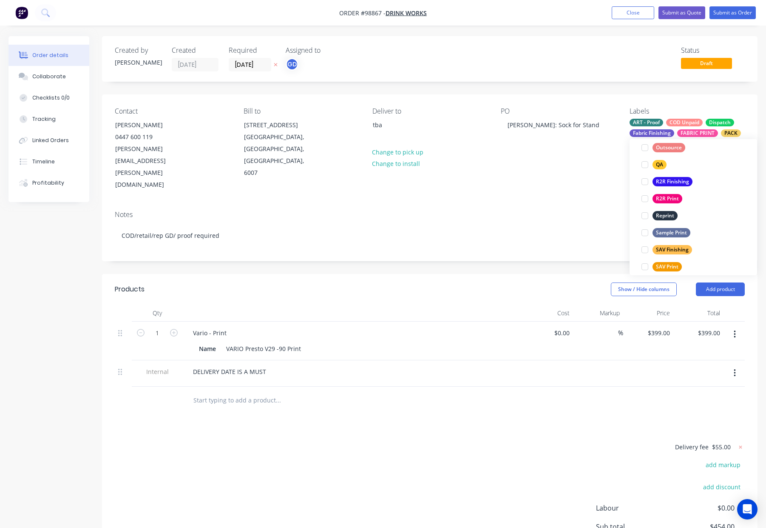
click at [660, 162] on div "QA" at bounding box center [660, 164] width 14 height 9
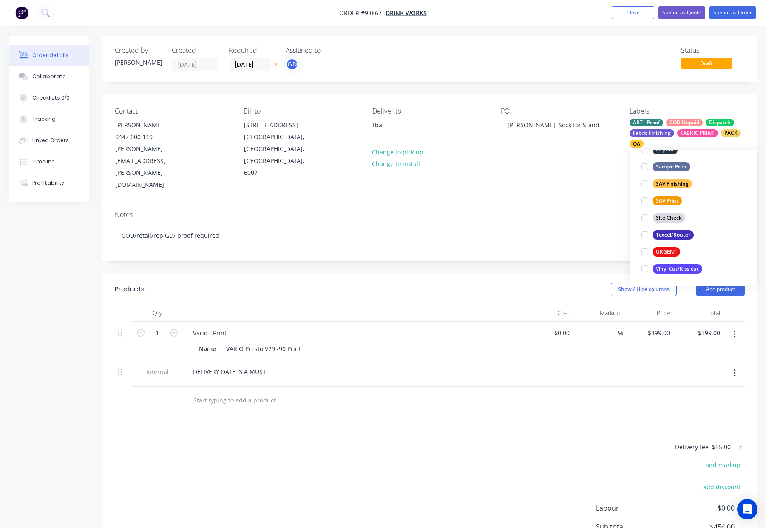
scroll to position [14, 0]
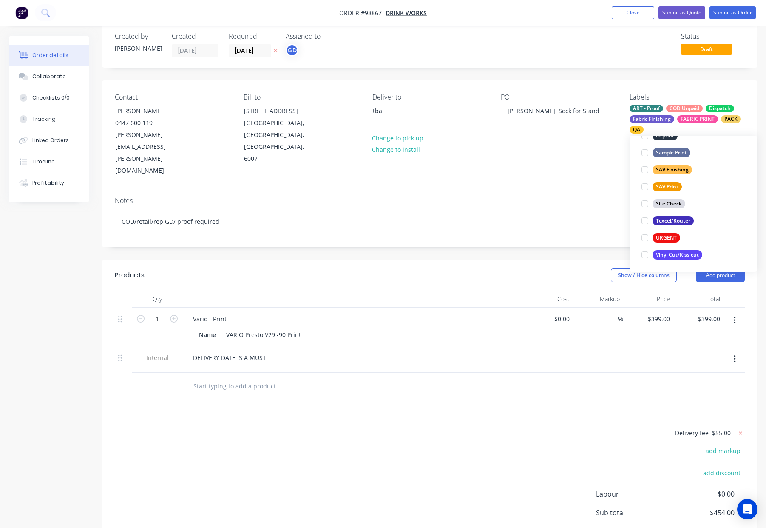
click at [581, 151] on div "Contact Rebecca Richardson 0447 600 119 rebecca.richardson@drinkworks.com.au Bi…" at bounding box center [430, 134] width 656 height 109
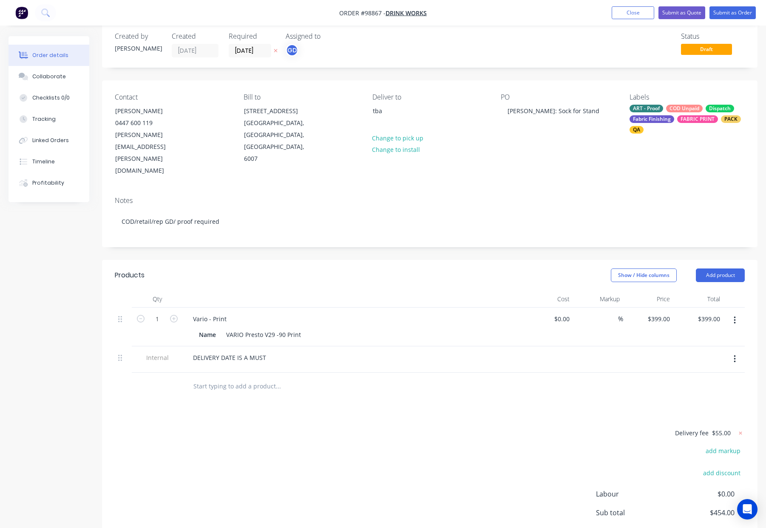
scroll to position [0, 0]
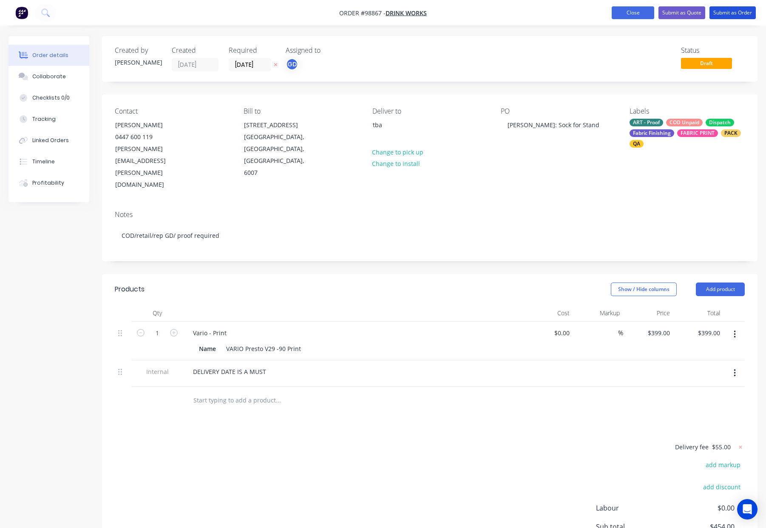
click at [724, 14] on button "Submit as Order" at bounding box center [733, 12] width 46 height 13
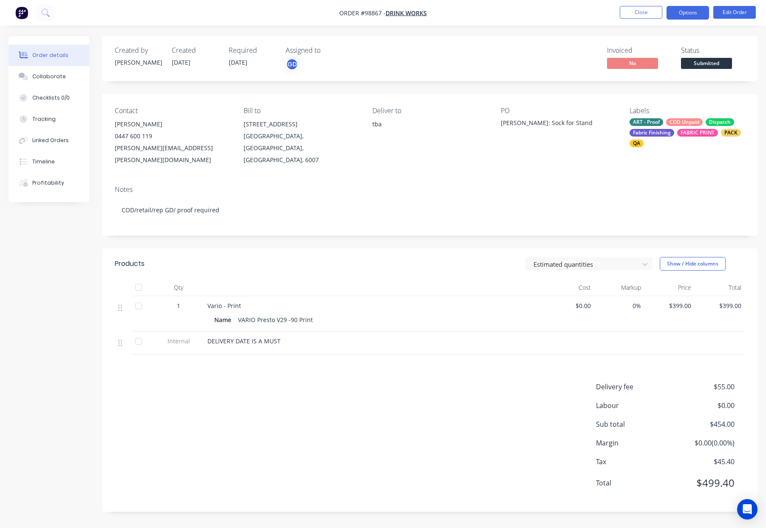
click at [680, 12] on button "Options" at bounding box center [688, 13] width 43 height 14
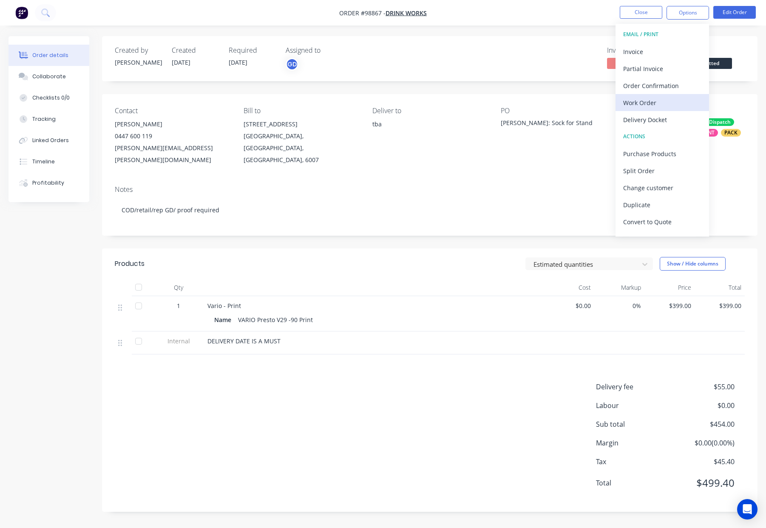
click at [671, 106] on div "Work Order" at bounding box center [662, 103] width 78 height 12
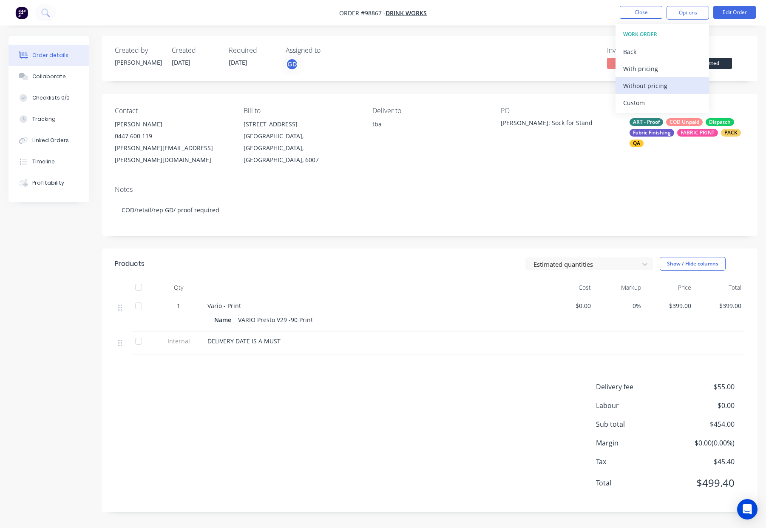
click at [668, 91] on div "Without pricing" at bounding box center [662, 86] width 78 height 12
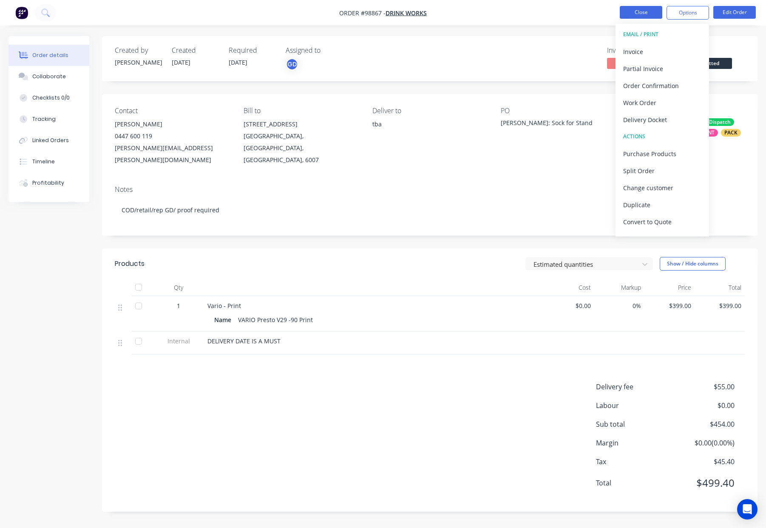
click at [632, 9] on button "Close" at bounding box center [641, 12] width 43 height 13
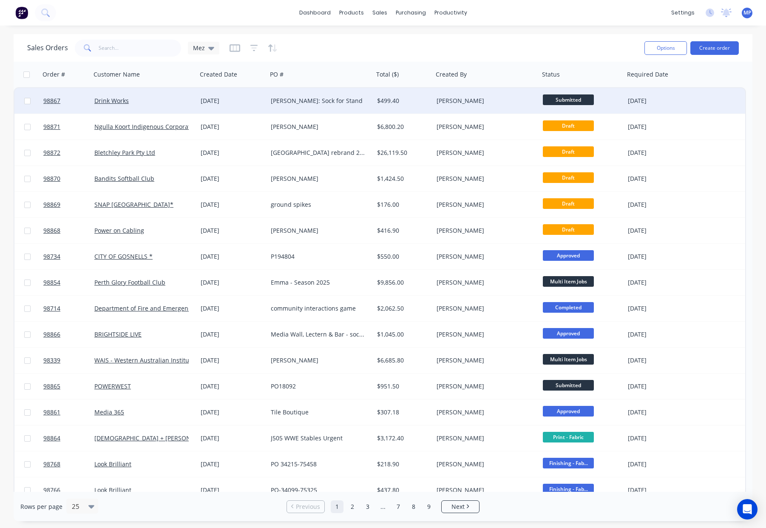
click at [422, 101] on div "$499.40" at bounding box center [402, 101] width 50 height 9
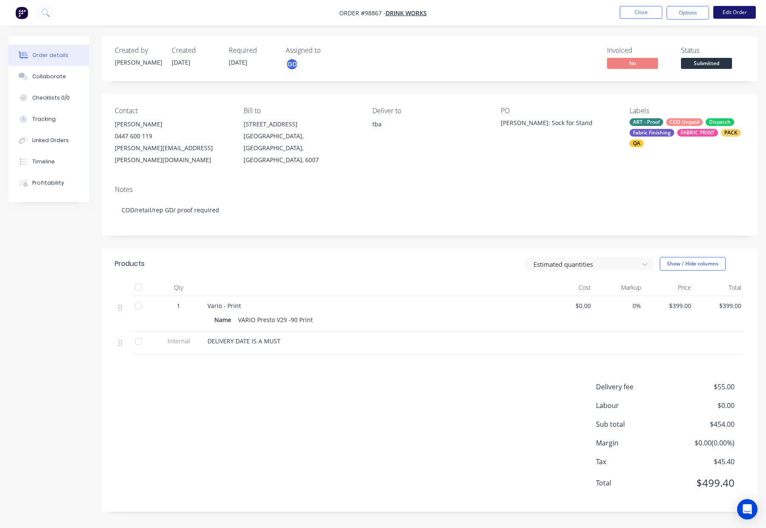
click at [728, 10] on button "Edit Order" at bounding box center [735, 12] width 43 height 13
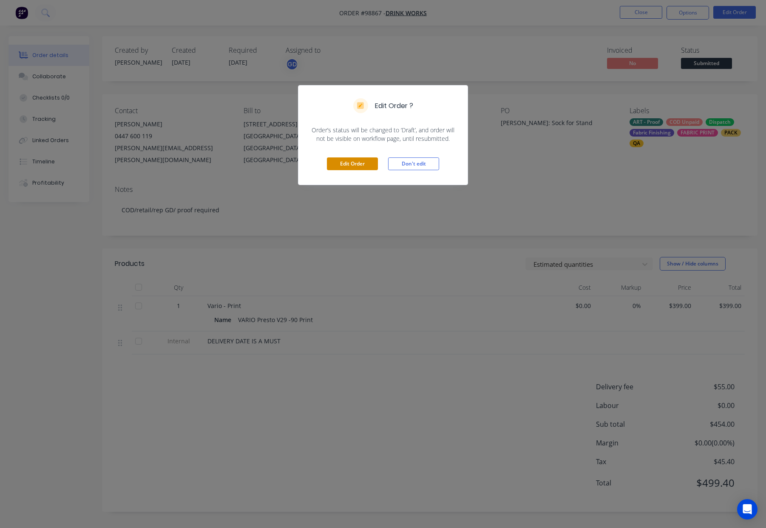
click at [342, 163] on button "Edit Order" at bounding box center [352, 163] width 51 height 13
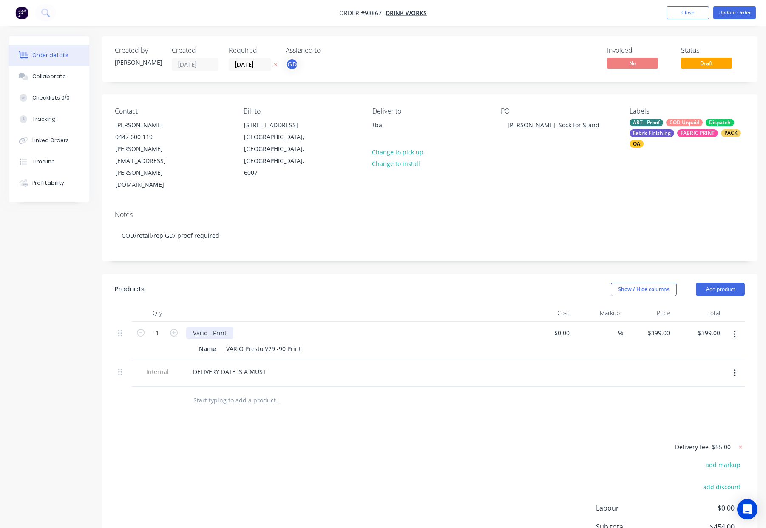
click at [231, 327] on div "Vario - Print" at bounding box center [209, 333] width 47 height 12
click at [301, 304] on div at bounding box center [353, 312] width 340 height 17
click at [721, 14] on button "Update Order" at bounding box center [735, 12] width 43 height 13
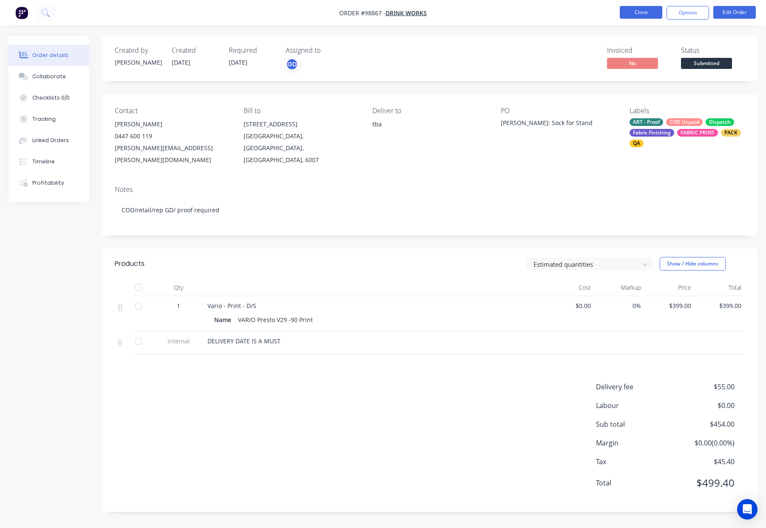
click at [635, 12] on button "Close" at bounding box center [641, 12] width 43 height 13
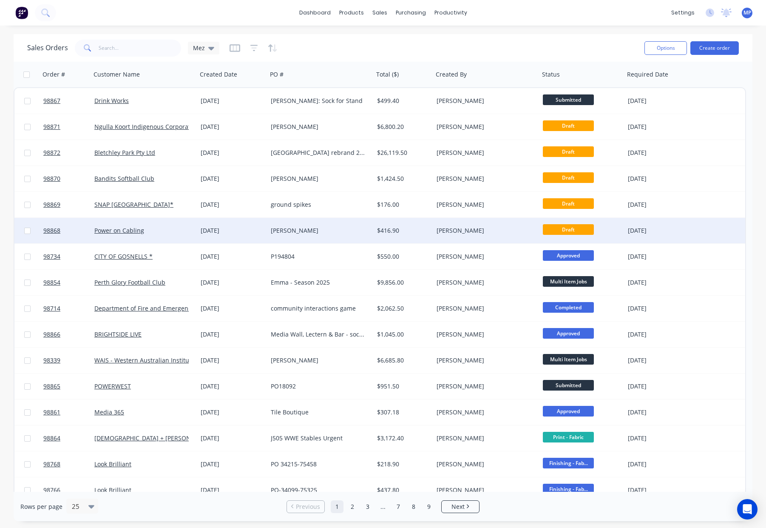
click at [506, 232] on div "[PERSON_NAME]" at bounding box center [484, 230] width 94 height 9
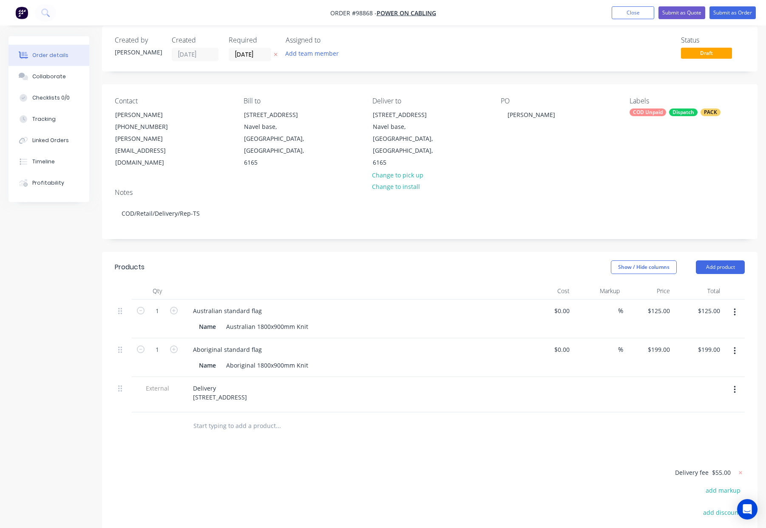
scroll to position [11, 0]
click at [308, 319] on div "Australian 1800x900mm Knit" at bounding box center [267, 325] width 89 height 12
click at [307, 358] on div "Aboriginal 1800x900mm Knit" at bounding box center [267, 364] width 89 height 12
click at [332, 259] on div "Show / Hide columns Add product" at bounding box center [497, 266] width 496 height 14
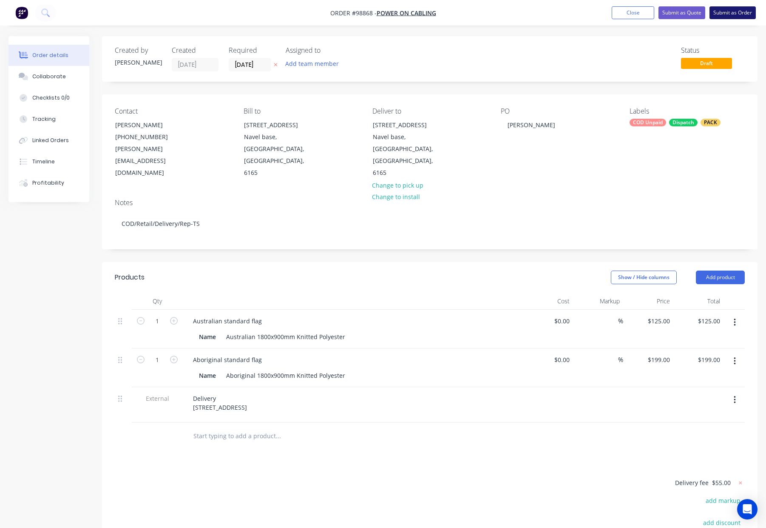
click at [720, 14] on button "Submit as Order" at bounding box center [733, 12] width 46 height 13
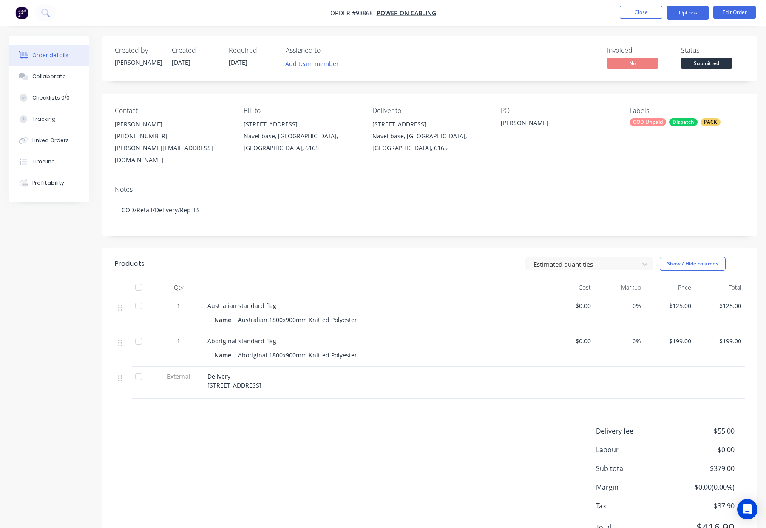
click at [699, 14] on button "Options" at bounding box center [688, 13] width 43 height 14
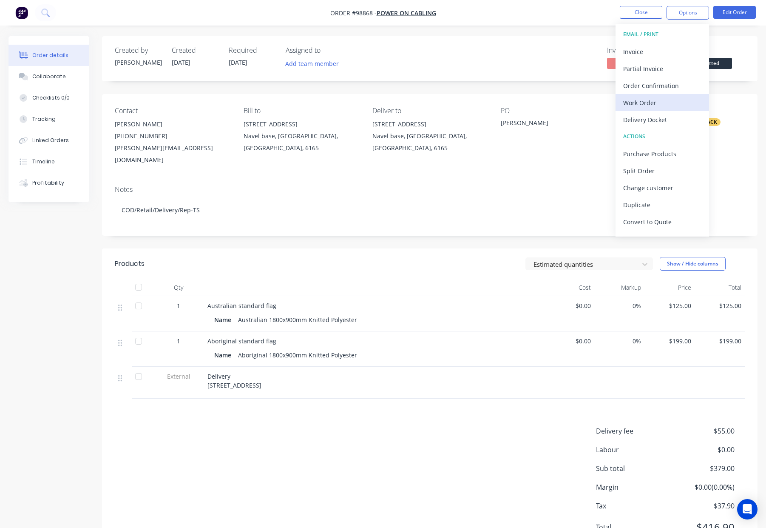
click at [683, 98] on div "Work Order" at bounding box center [662, 103] width 78 height 12
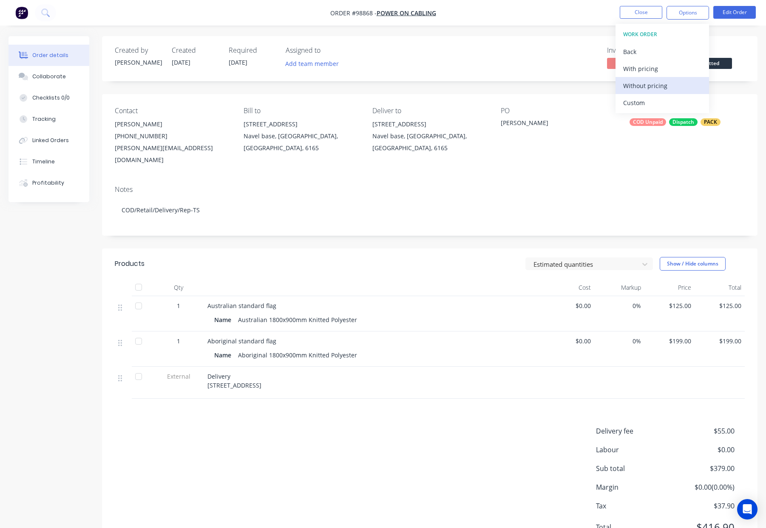
click at [682, 82] on div "Without pricing" at bounding box center [662, 86] width 78 height 12
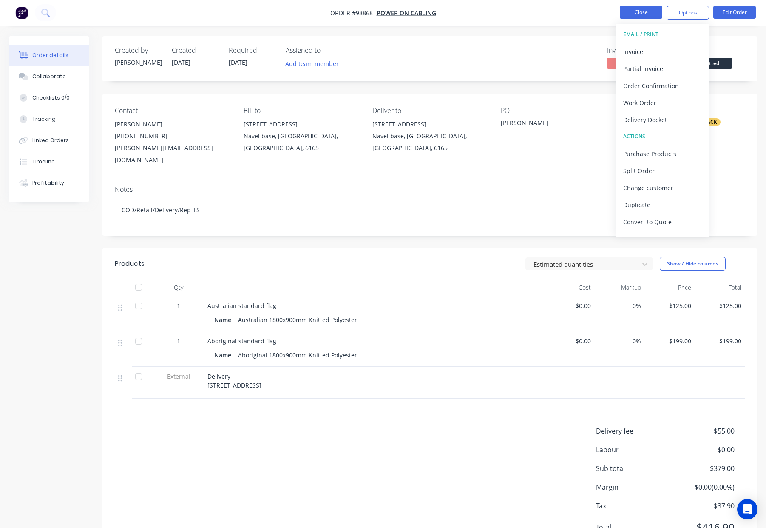
click at [649, 9] on button "Close" at bounding box center [641, 12] width 43 height 13
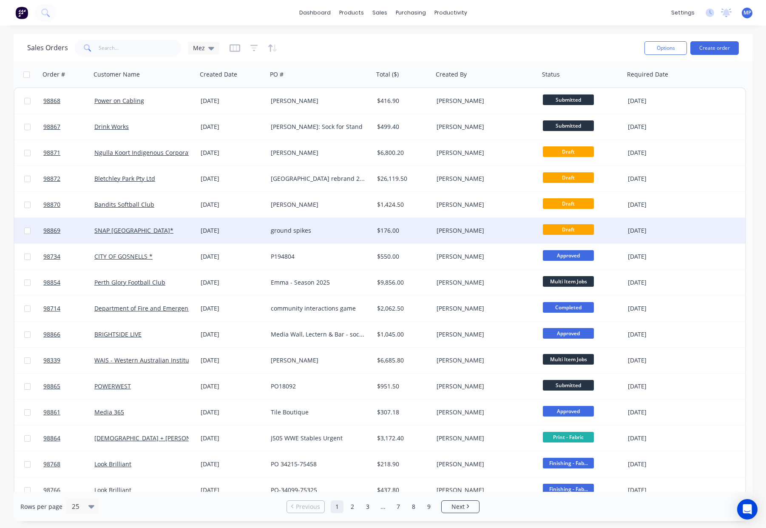
click at [341, 230] on div "ground spikes" at bounding box center [318, 230] width 94 height 9
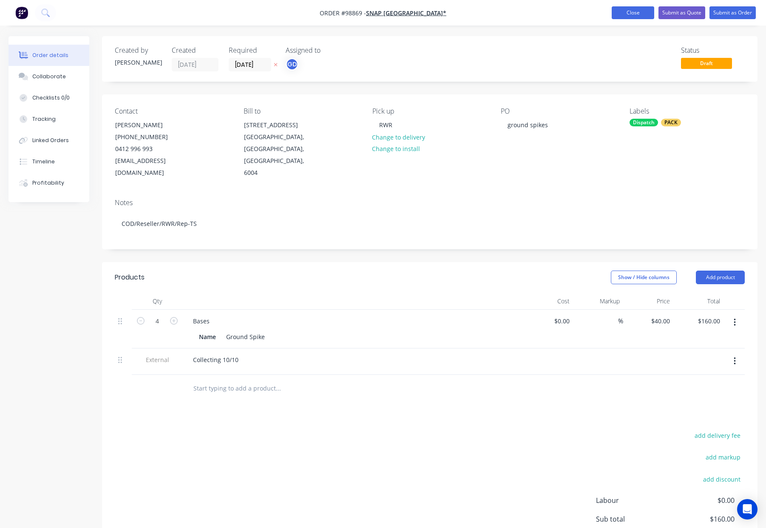
click at [627, 10] on button "Close" at bounding box center [633, 12] width 43 height 13
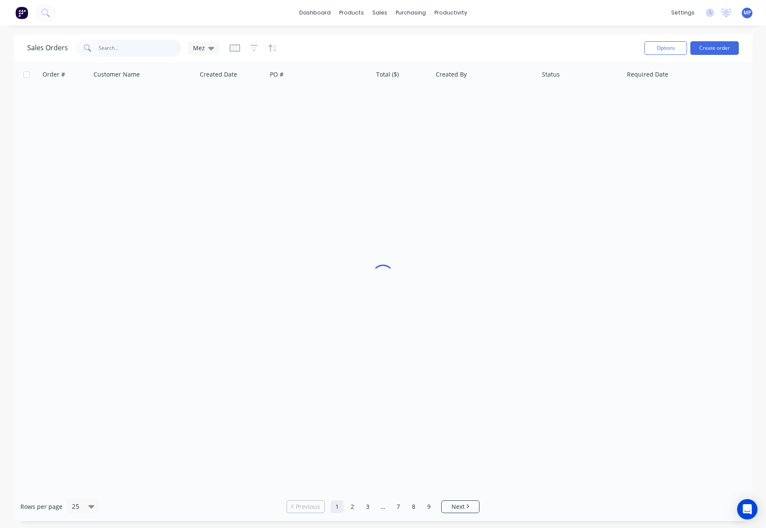
click at [138, 46] on input "text" at bounding box center [140, 48] width 83 height 17
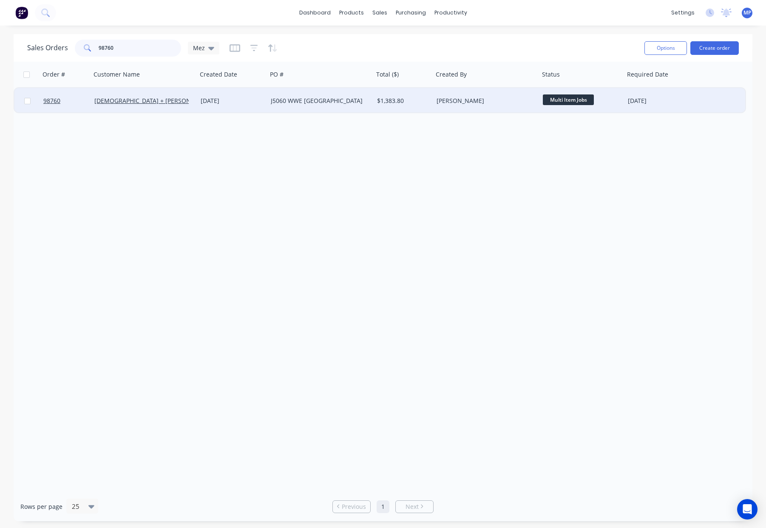
type input "98760"
click at [493, 102] on div "[PERSON_NAME]" at bounding box center [484, 101] width 94 height 9
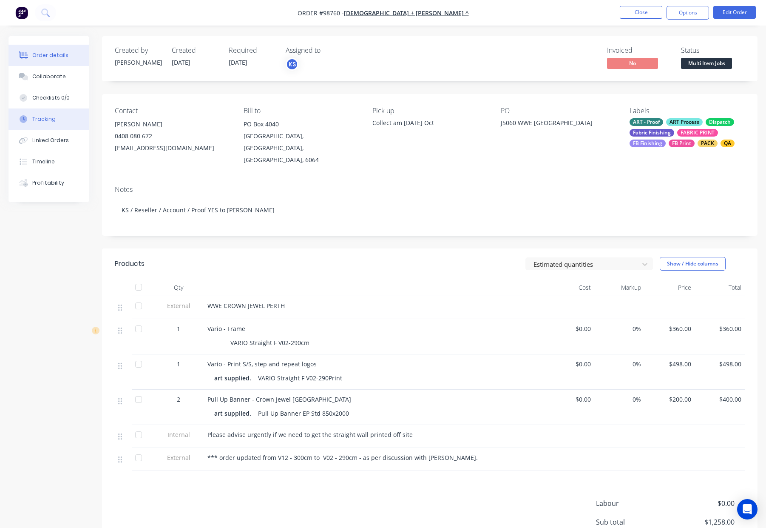
click at [55, 114] on button "Tracking" at bounding box center [49, 118] width 81 height 21
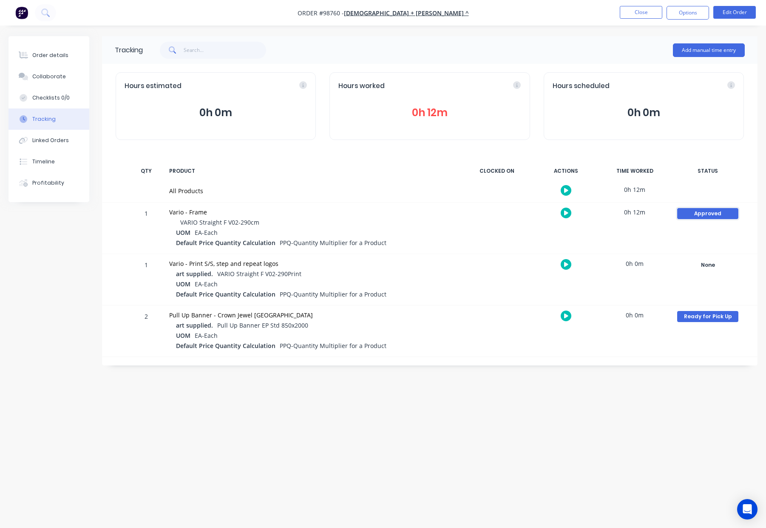
click at [708, 219] on button "Approved" at bounding box center [708, 214] width 62 height 12
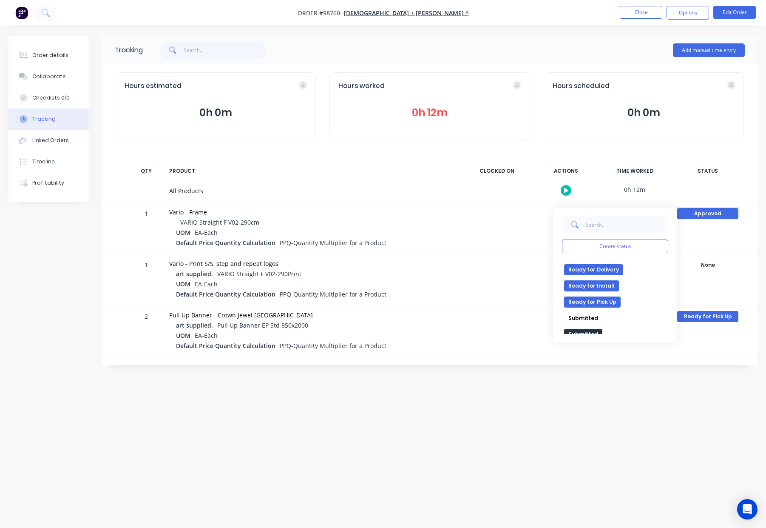
scroll to position [289, 0]
click at [589, 304] on div "None edit Approved Art Complete Completed Dispatch Finishing - Banner Finishing…" at bounding box center [615, 296] width 106 height 74
click at [589, 300] on button "Ready for Pick Up" at bounding box center [592, 298] width 57 height 11
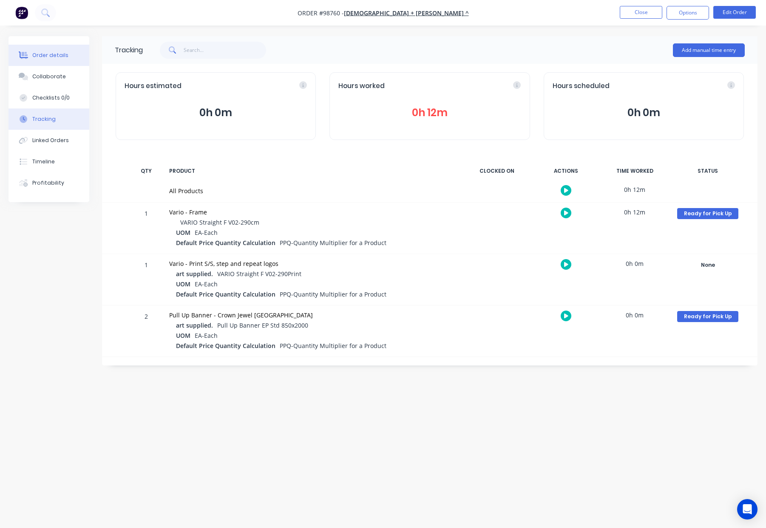
click at [63, 57] on div "Order details" at bounding box center [50, 55] width 36 height 8
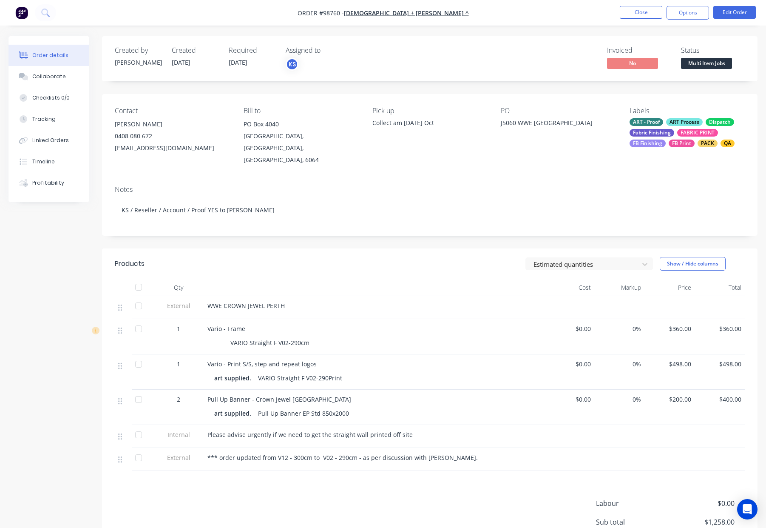
click at [700, 58] on span "Multi Item Jobs" at bounding box center [706, 63] width 51 height 11
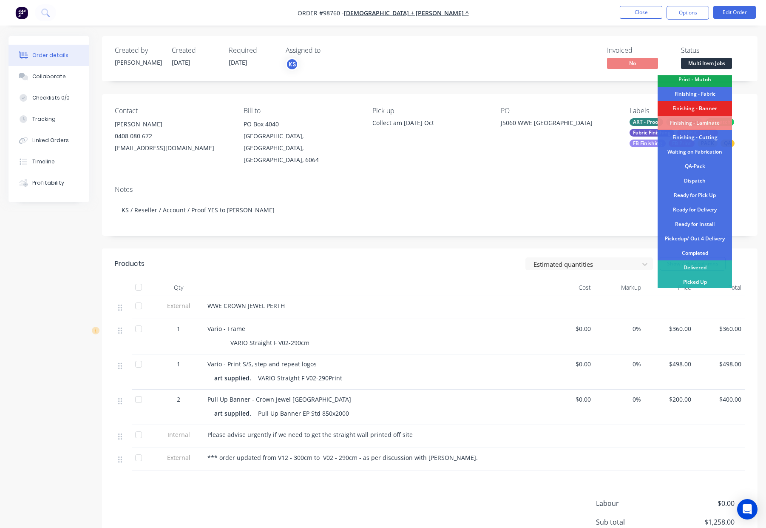
scroll to position [149, 0]
click at [695, 196] on div "Ready for Pick Up" at bounding box center [695, 194] width 74 height 14
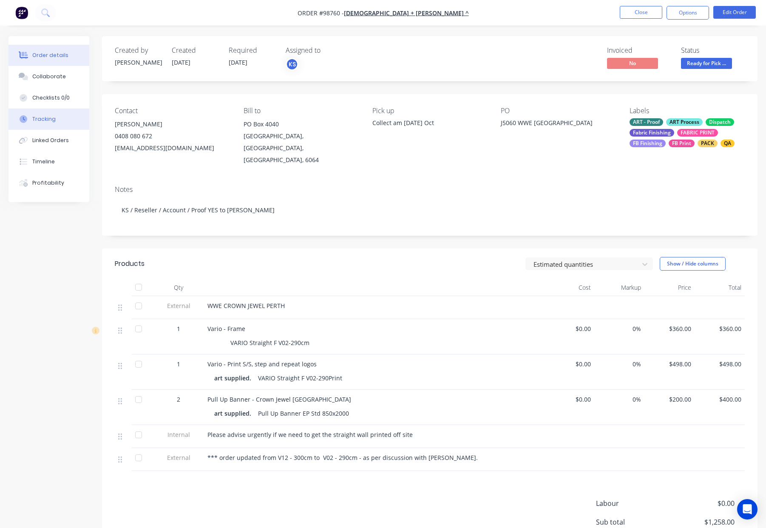
click at [34, 121] on div "Tracking" at bounding box center [43, 119] width 23 height 8
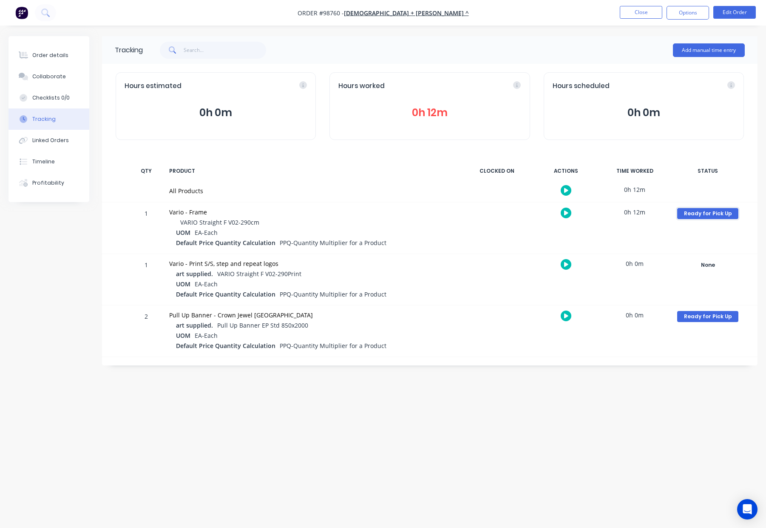
click at [704, 212] on div "Ready for Pick Up" at bounding box center [707, 213] width 61 height 11
click at [577, 262] on button "None" at bounding box center [575, 264] width 23 height 11
click at [720, 319] on div "Ready for Pick Up" at bounding box center [707, 316] width 61 height 11
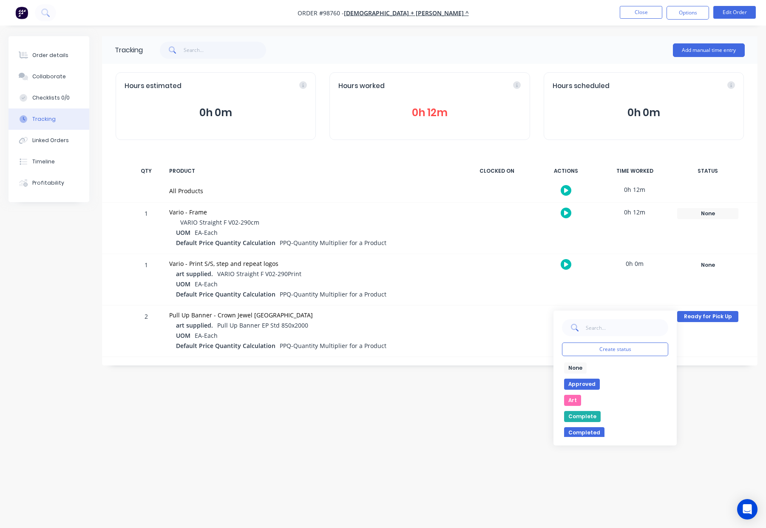
click at [577, 369] on button "None" at bounding box center [575, 367] width 23 height 11
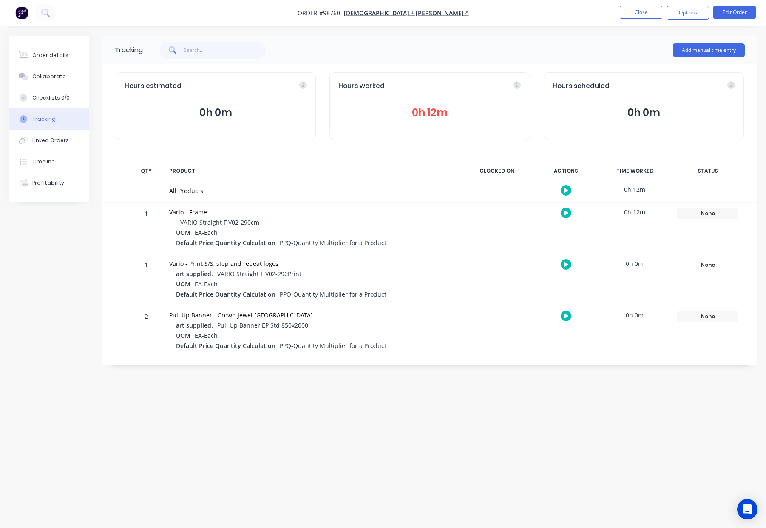
click at [492, 381] on div "Tracking Add manual time entry Hours estimated 0h 0m Hours worked 0h 12m Hours …" at bounding box center [383, 247] width 749 height 423
click at [626, 17] on button "Close" at bounding box center [641, 12] width 43 height 13
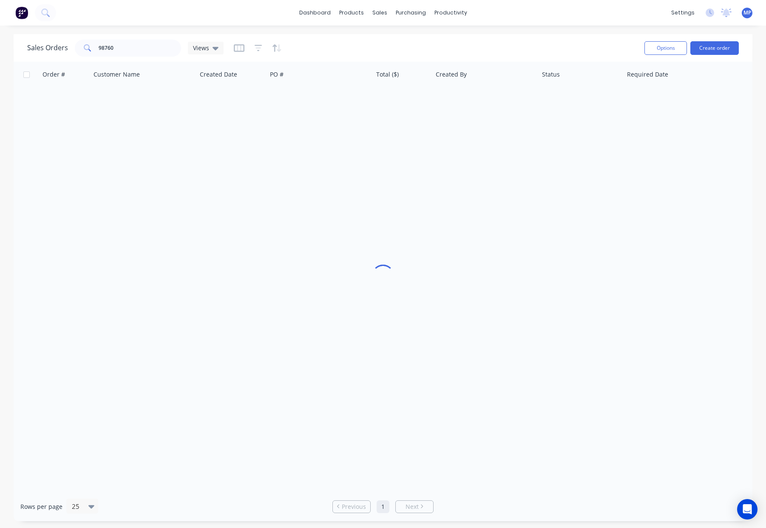
click at [631, 10] on div "dashboard products sales purchasing productivity dashboard products Product Cat…" at bounding box center [383, 13] width 766 height 26
click at [94, 48] on div "98760" at bounding box center [128, 48] width 106 height 17
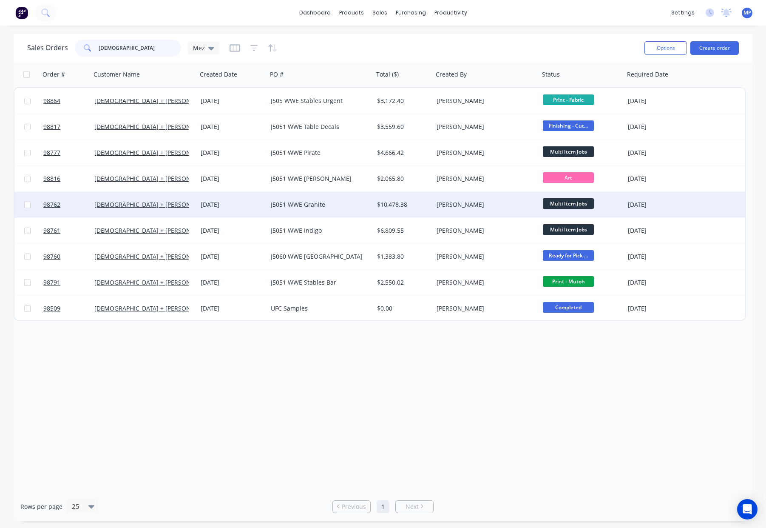
type input "[DEMOGRAPHIC_DATA]"
click at [469, 202] on div "[PERSON_NAME]" at bounding box center [484, 204] width 94 height 9
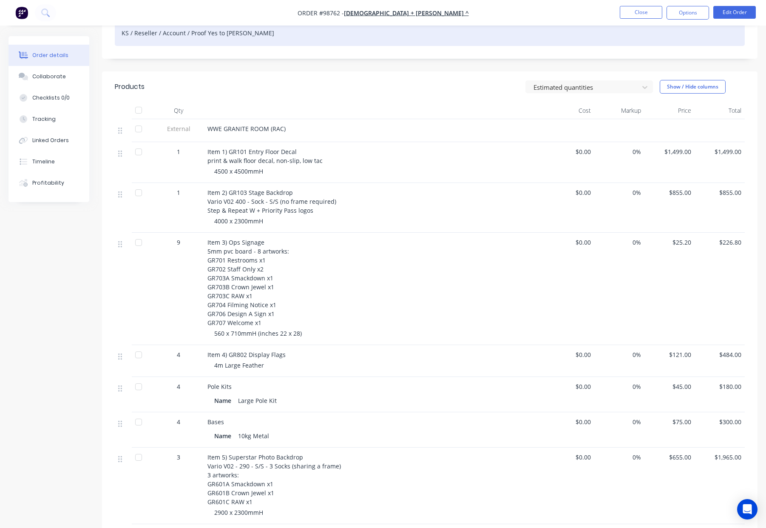
scroll to position [181, 0]
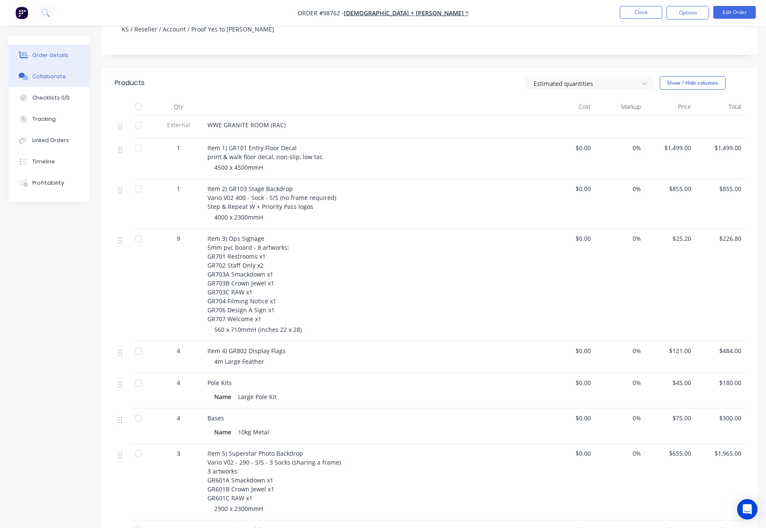
click at [73, 75] on button "Collaborate" at bounding box center [49, 76] width 81 height 21
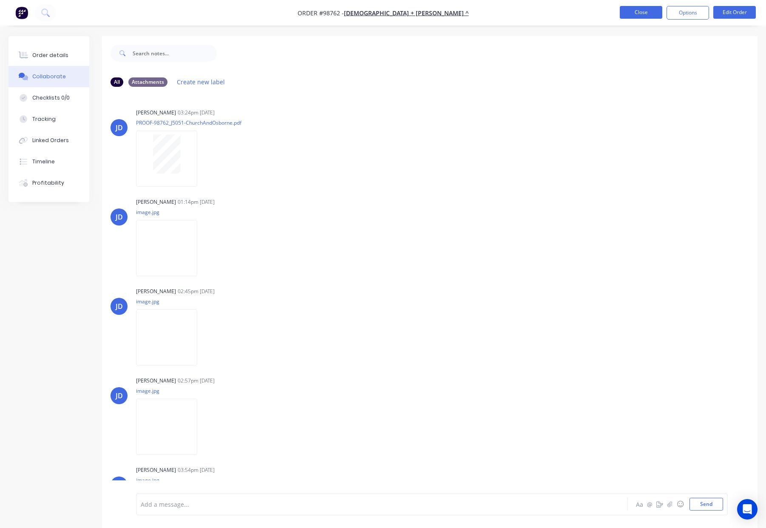
click at [637, 11] on button "Close" at bounding box center [641, 12] width 43 height 13
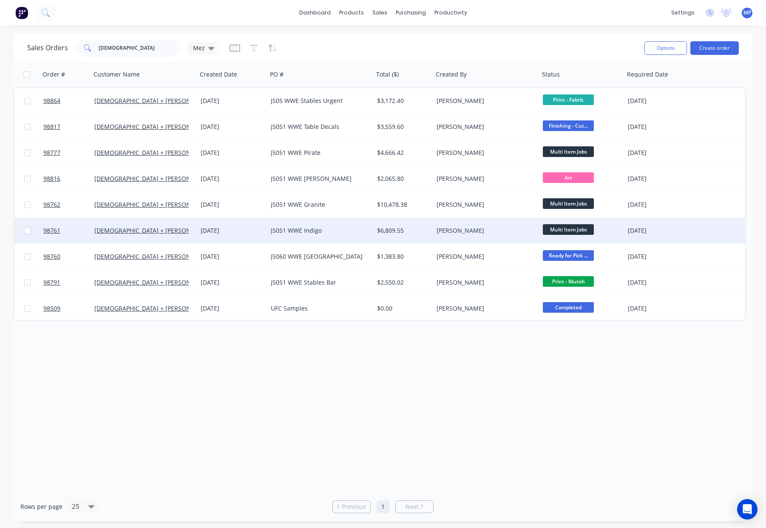
click at [474, 224] on div "[PERSON_NAME]" at bounding box center [486, 231] width 106 height 26
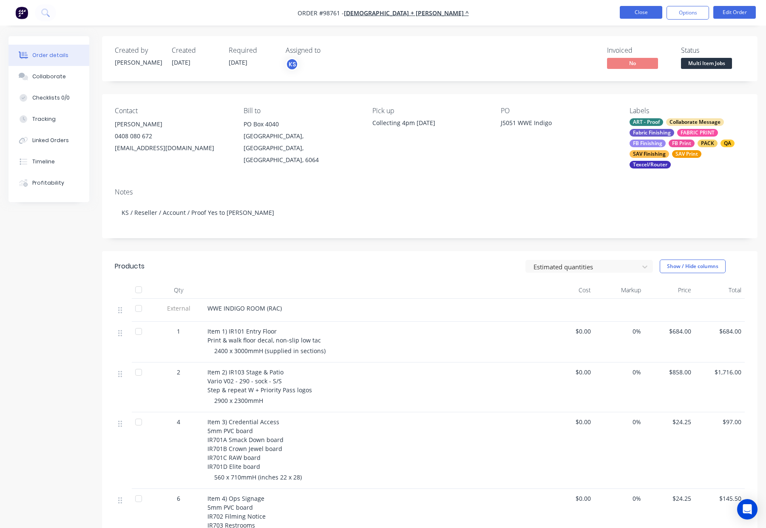
click at [637, 16] on button "Close" at bounding box center [641, 12] width 43 height 13
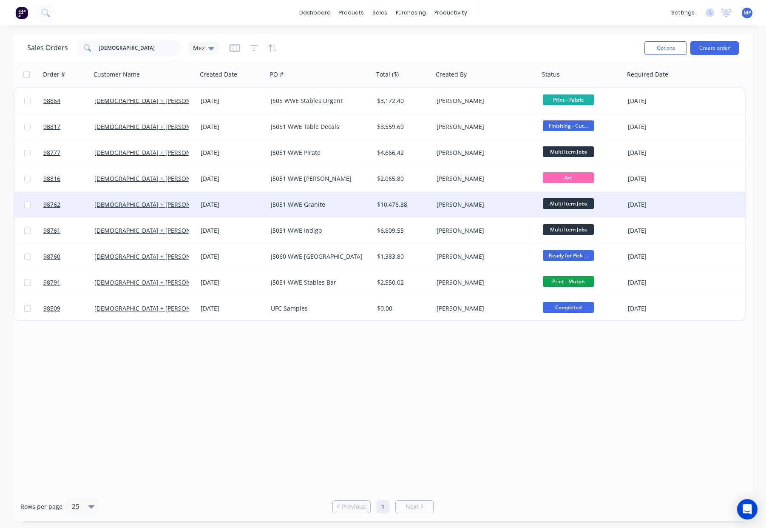
click at [313, 207] on div "J5051 WWE Granite" at bounding box center [318, 204] width 94 height 9
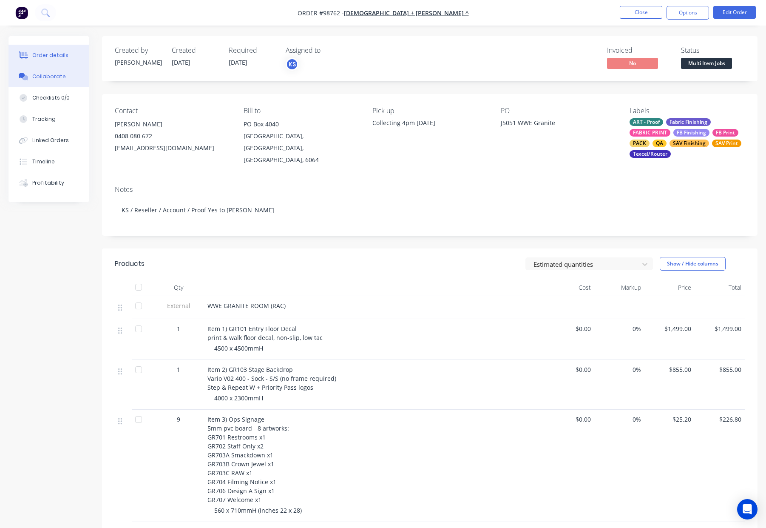
click at [63, 77] on button "Collaborate" at bounding box center [49, 76] width 81 height 21
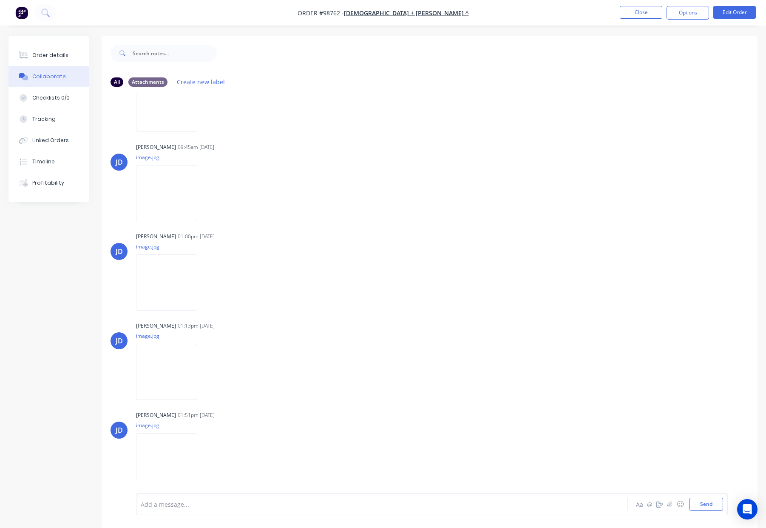
scroll to position [13, 0]
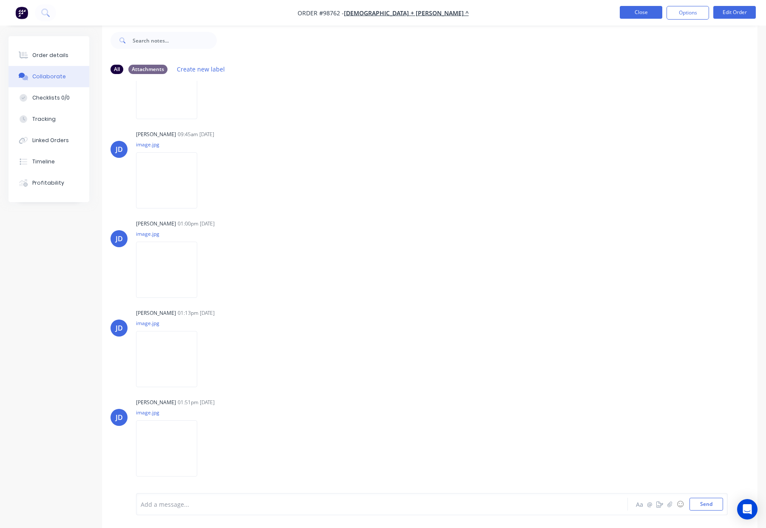
click at [643, 12] on button "Close" at bounding box center [641, 12] width 43 height 13
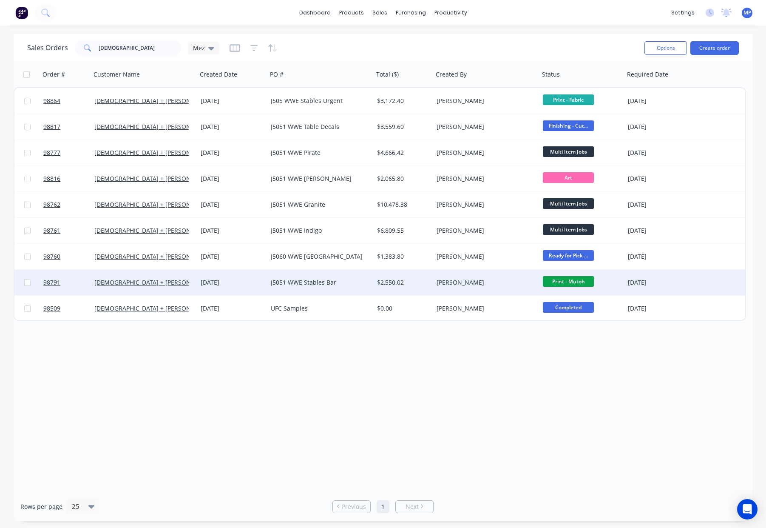
click at [196, 284] on div "[DEMOGRAPHIC_DATA] + [PERSON_NAME] ^" at bounding box center [144, 283] width 106 height 26
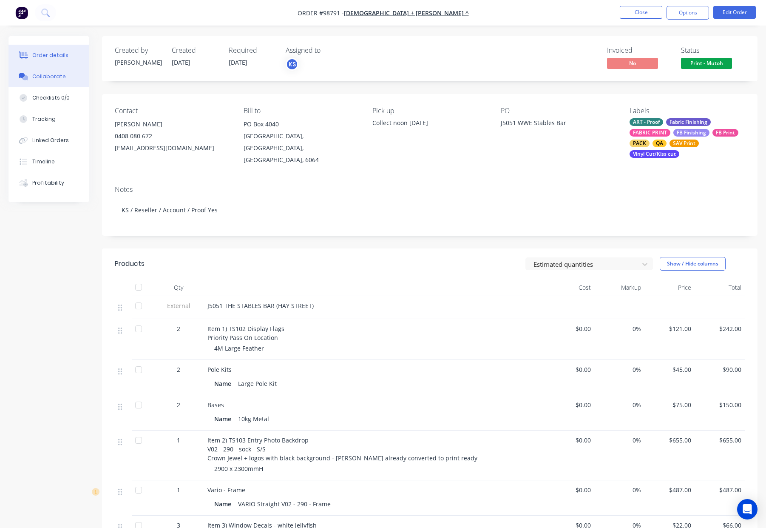
click at [40, 73] on div "Collaborate" at bounding box center [49, 77] width 34 height 8
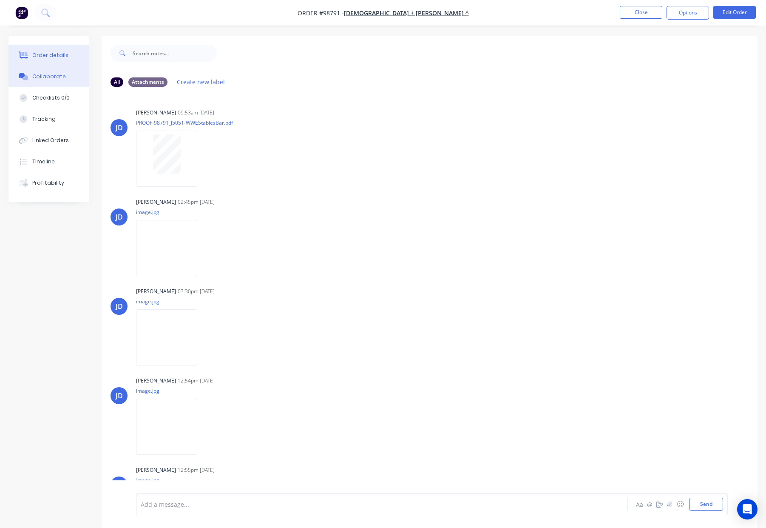
click at [56, 58] on div "Order details" at bounding box center [50, 55] width 36 height 8
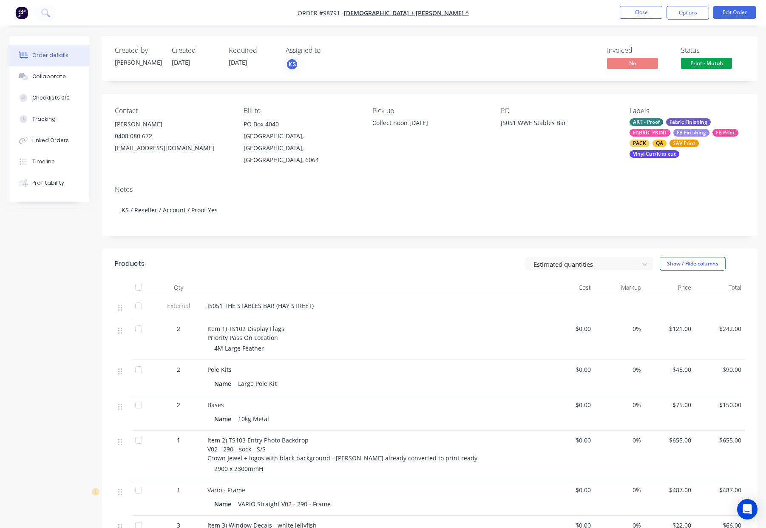
click at [637, 20] on nav "Order #98791 - Church + Osborne ^ Close Options Edit Order" at bounding box center [383, 13] width 766 height 26
click at [636, 13] on button "Close" at bounding box center [641, 12] width 43 height 13
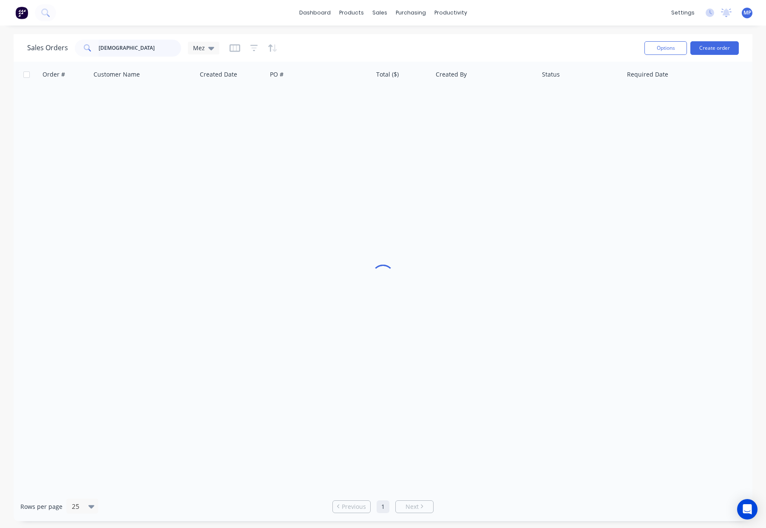
click at [119, 48] on input "[DEMOGRAPHIC_DATA]" at bounding box center [140, 48] width 83 height 17
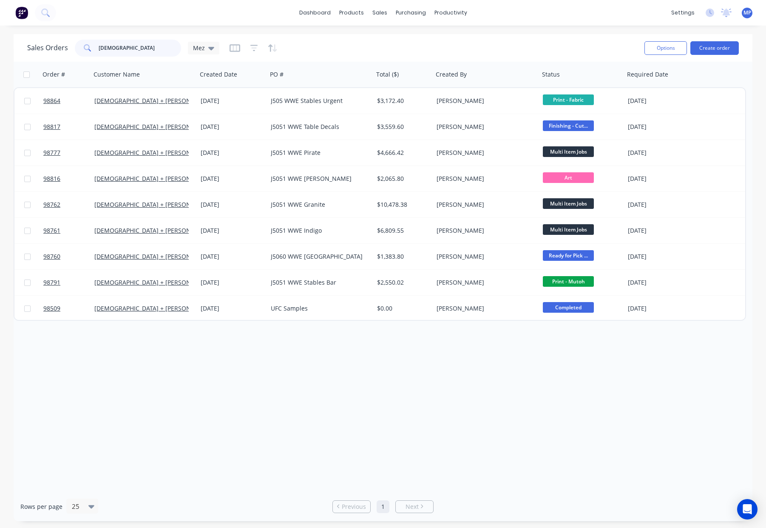
drag, startPoint x: 141, startPoint y: 48, endPoint x: 73, endPoint y: 46, distance: 67.6
click at [73, 46] on div "Sales Orders church Mez" at bounding box center [123, 48] width 192 height 17
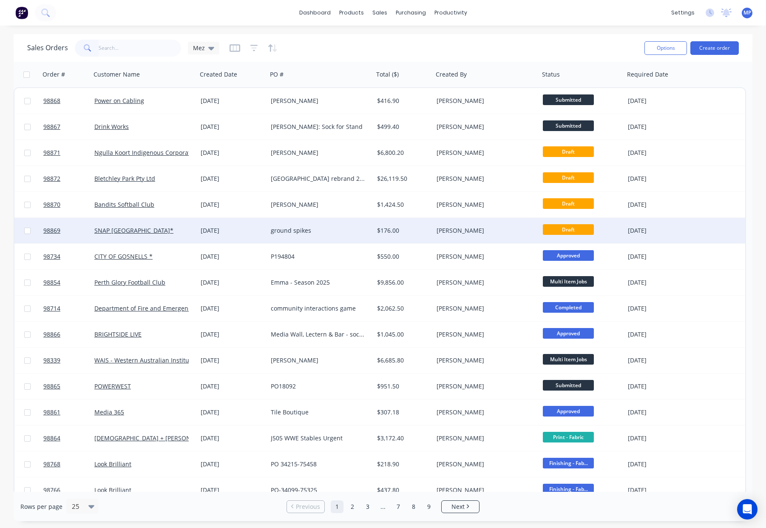
click at [293, 229] on div "ground spikes" at bounding box center [318, 230] width 94 height 9
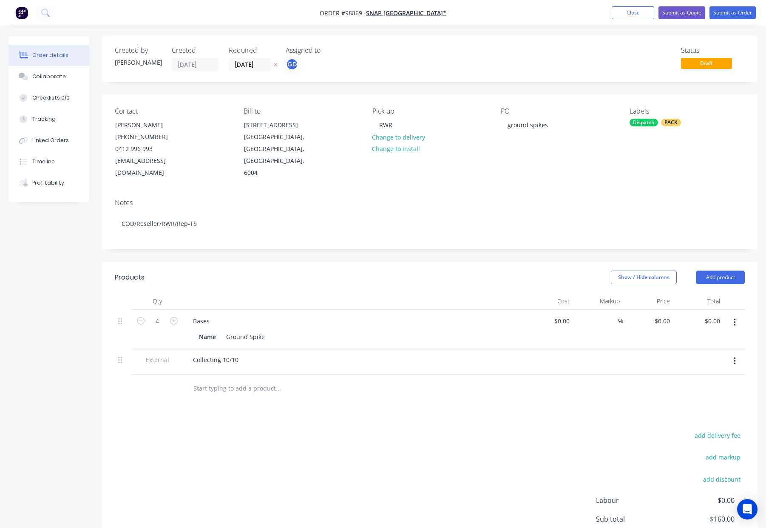
type input "$40.00"
type input "$160.00"
click at [725, 18] on button "Submit as Order" at bounding box center [733, 12] width 46 height 13
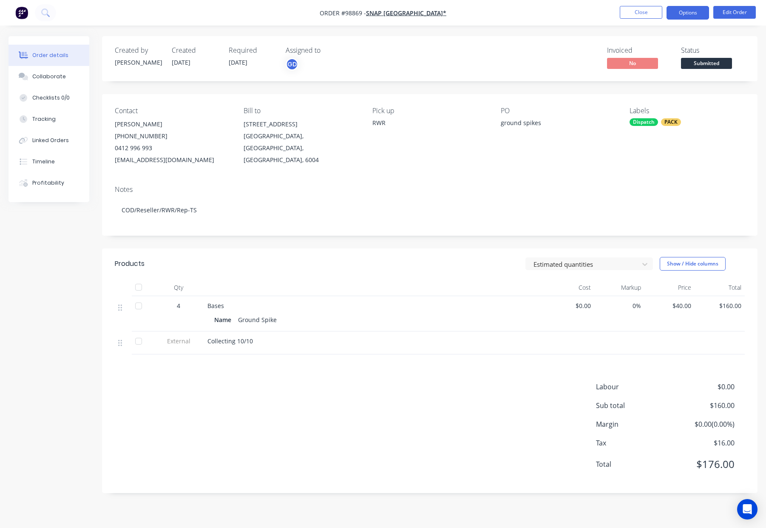
drag, startPoint x: 690, startPoint y: 10, endPoint x: 689, endPoint y: 16, distance: 5.5
click at [690, 10] on button "Options" at bounding box center [688, 13] width 43 height 14
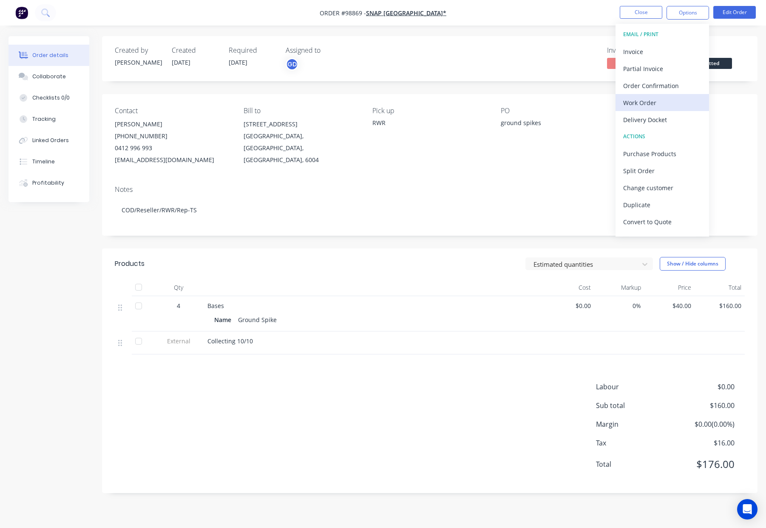
click at [664, 105] on div "Work Order" at bounding box center [662, 103] width 78 height 12
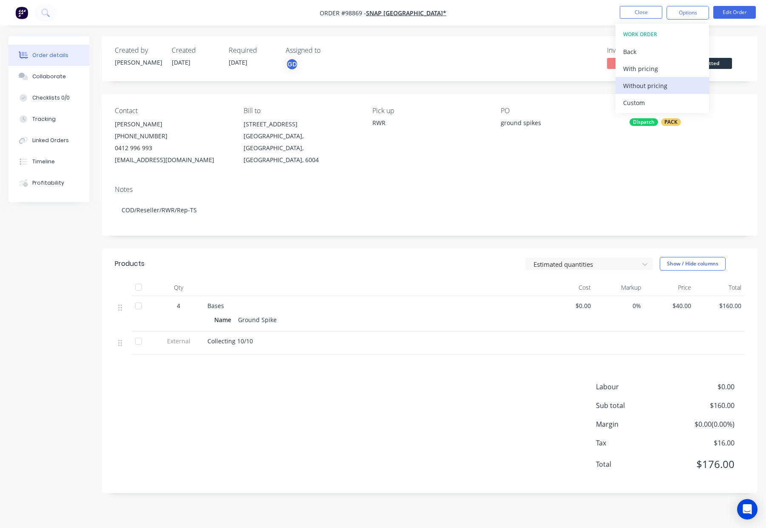
click at [661, 88] on div "Without pricing" at bounding box center [662, 86] width 78 height 12
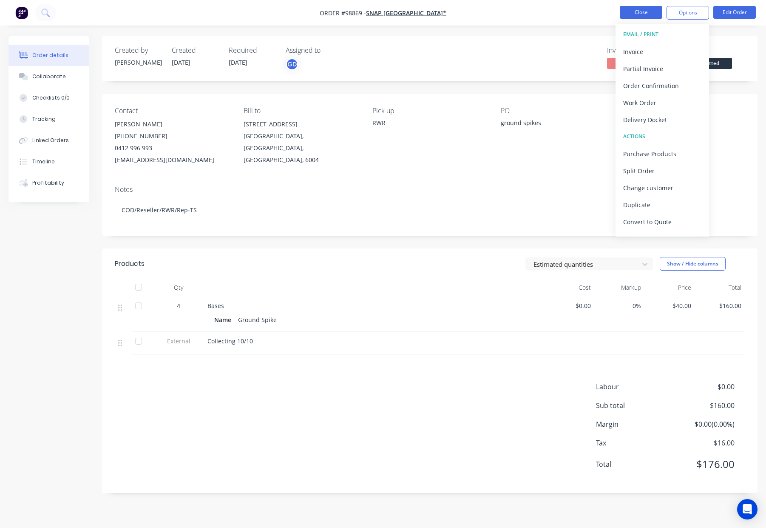
click at [649, 11] on button "Close" at bounding box center [641, 12] width 43 height 13
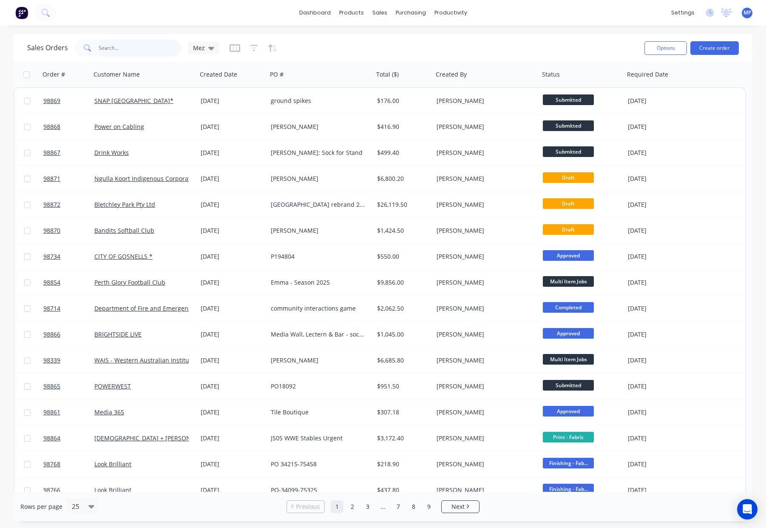
drag, startPoint x: 130, startPoint y: 45, endPoint x: 153, endPoint y: 48, distance: 22.7
click at [130, 45] on input "text" at bounding box center [140, 48] width 83 height 17
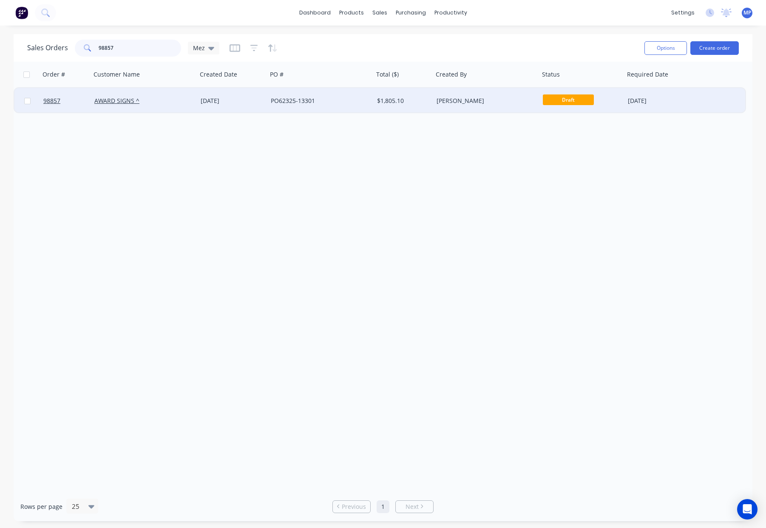
type input "98857"
click at [256, 97] on div "[DATE]" at bounding box center [232, 101] width 63 height 9
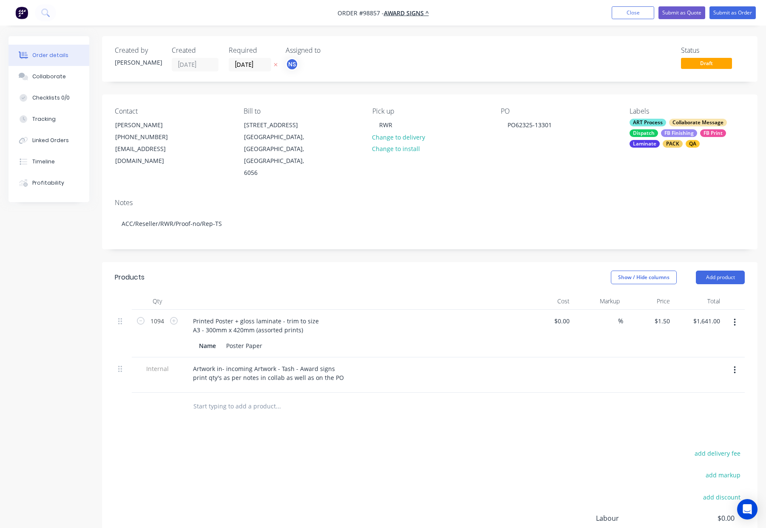
scroll to position [40, 0]
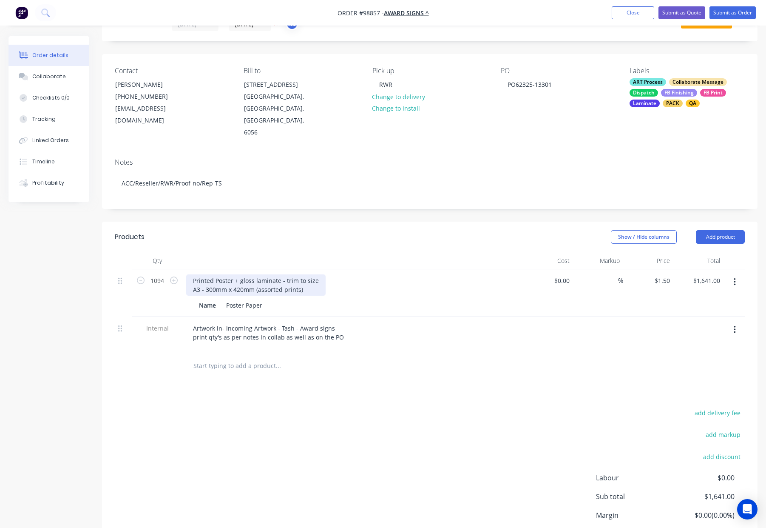
drag, startPoint x: 239, startPoint y: 255, endPoint x: 286, endPoint y: 259, distance: 47.4
click at [241, 274] on div "Printed Poster + gloss laminate - trim to size A3 - 300mm x 420mm (assorted pri…" at bounding box center [255, 284] width 139 height 21
click at [350, 222] on header "Products Show / Hide columns Add product" at bounding box center [430, 237] width 656 height 31
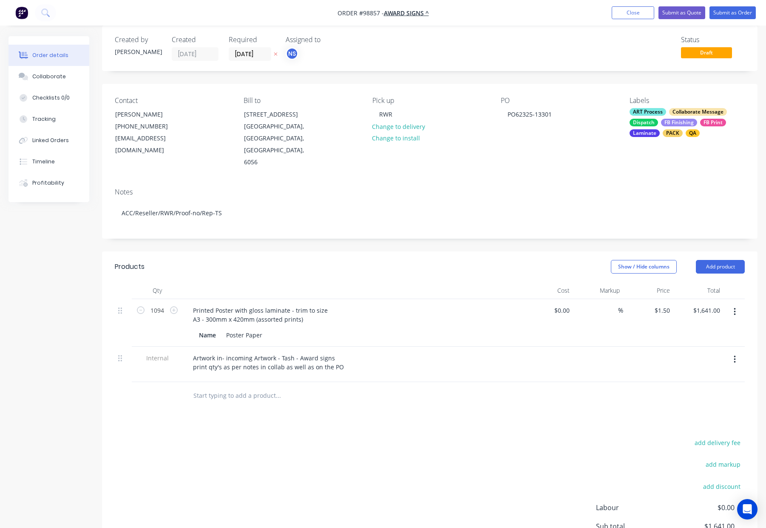
scroll to position [0, 0]
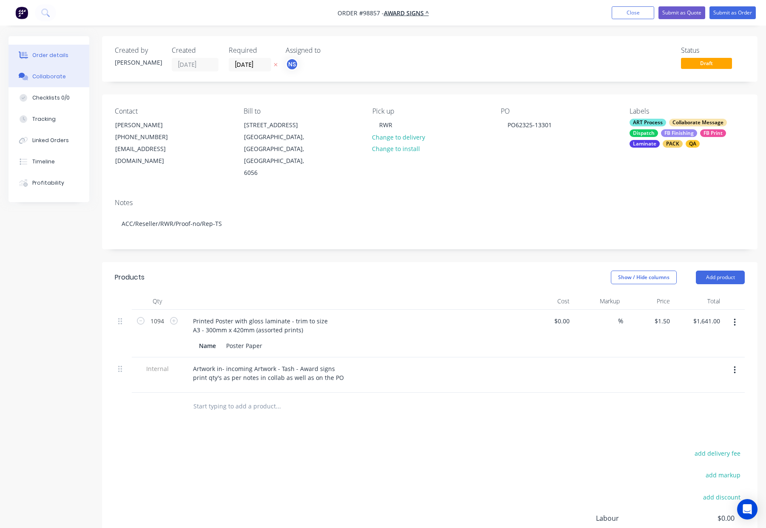
click at [46, 78] on div "Collaborate" at bounding box center [49, 77] width 34 height 8
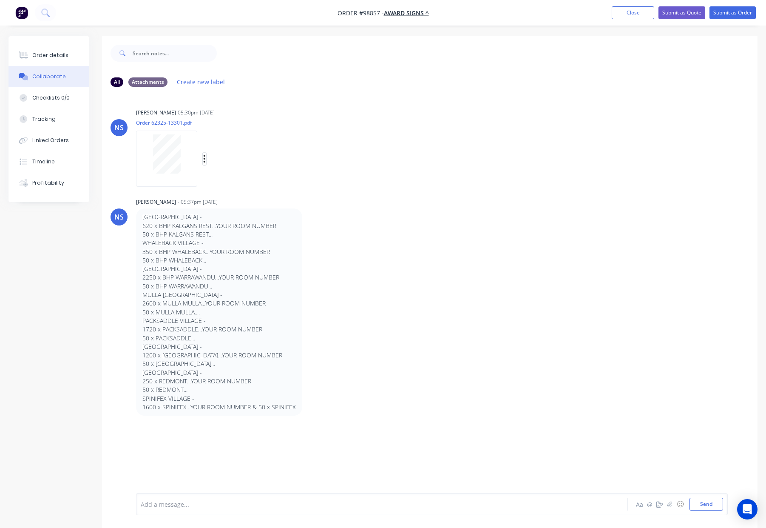
click at [203, 158] on icon "button" at bounding box center [204, 159] width 3 height 10
click at [468, 163] on div "NS Natasha Searle 05:30pm 08/10/25 Order 62325-13301.pdf Labels Download" at bounding box center [430, 144] width 656 height 77
click at [207, 159] on div "Labels Download" at bounding box center [249, 159] width 96 height 12
click at [204, 160] on icon "button" at bounding box center [204, 159] width 3 height 10
click at [236, 186] on button "Download" at bounding box center [261, 181] width 96 height 19
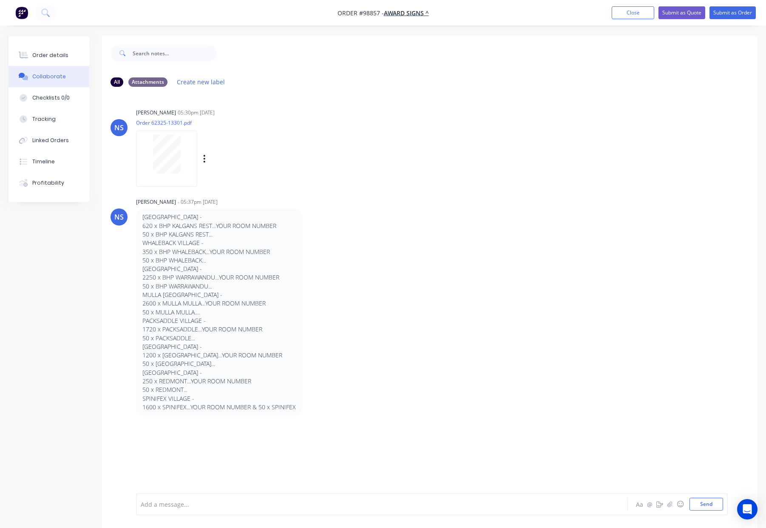
click at [392, 290] on div "KALGANS REST VILLAGE - 620 x BHP KALGANS REST...YOUR ROOM NUMBER 50 x BHP KALGA…" at bounding box center [269, 311] width 266 height 207
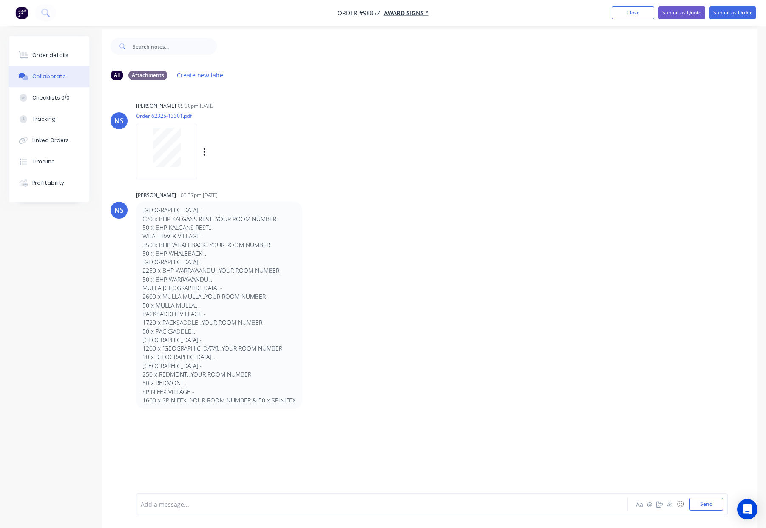
scroll to position [13, 0]
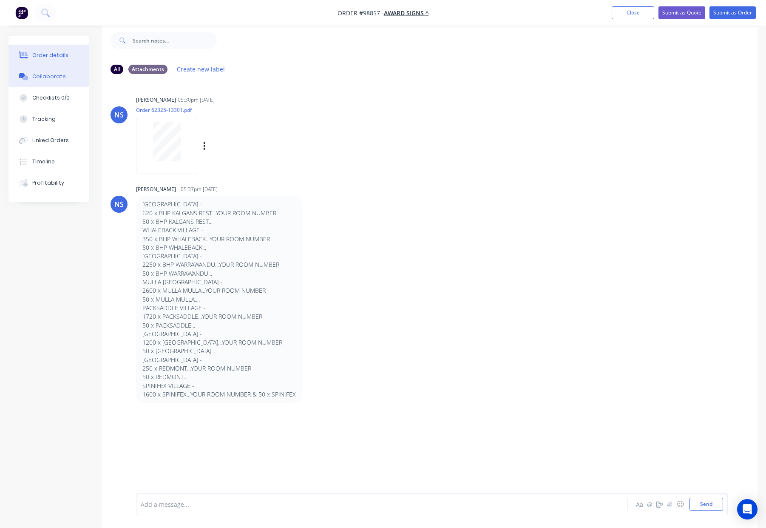
click at [54, 56] on div "Order details" at bounding box center [50, 55] width 36 height 8
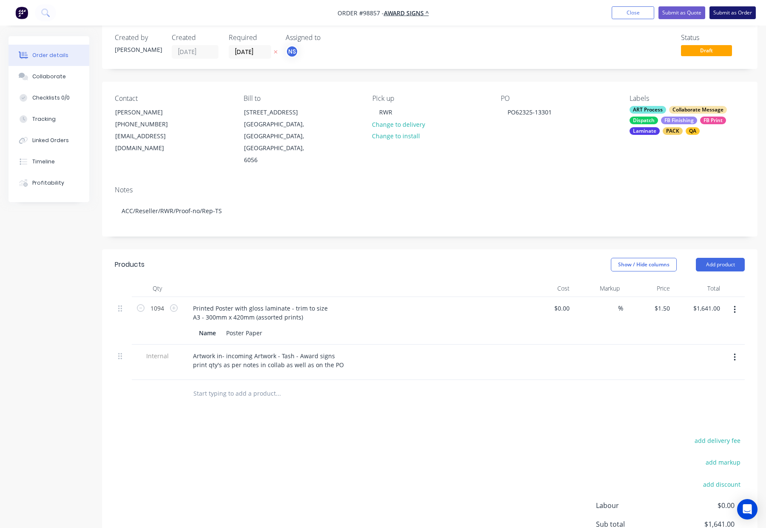
click at [730, 10] on button "Submit as Order" at bounding box center [733, 12] width 46 height 13
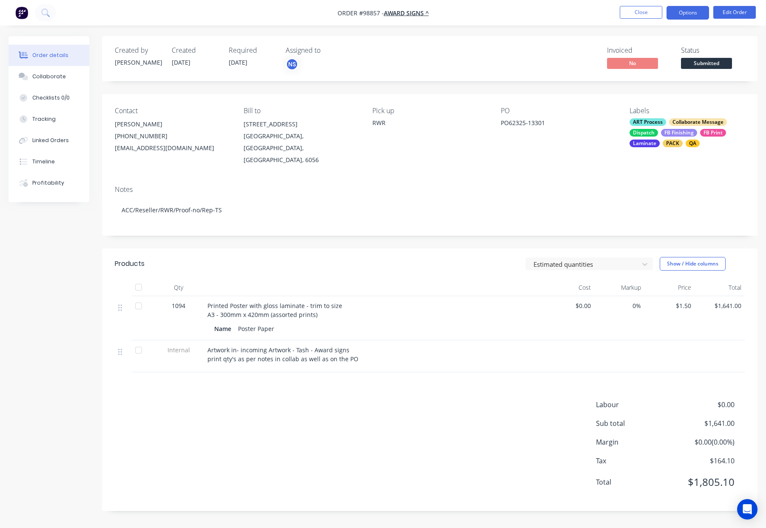
click at [689, 12] on button "Options" at bounding box center [688, 13] width 43 height 14
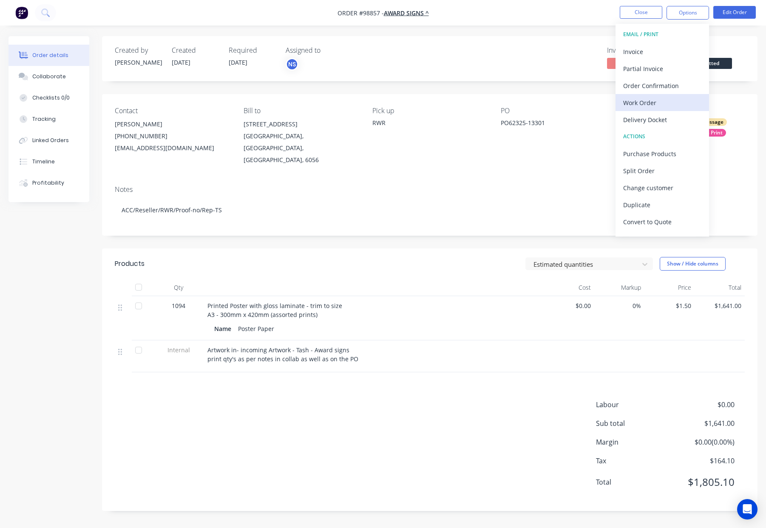
click at [681, 100] on div "Work Order" at bounding box center [662, 103] width 78 height 12
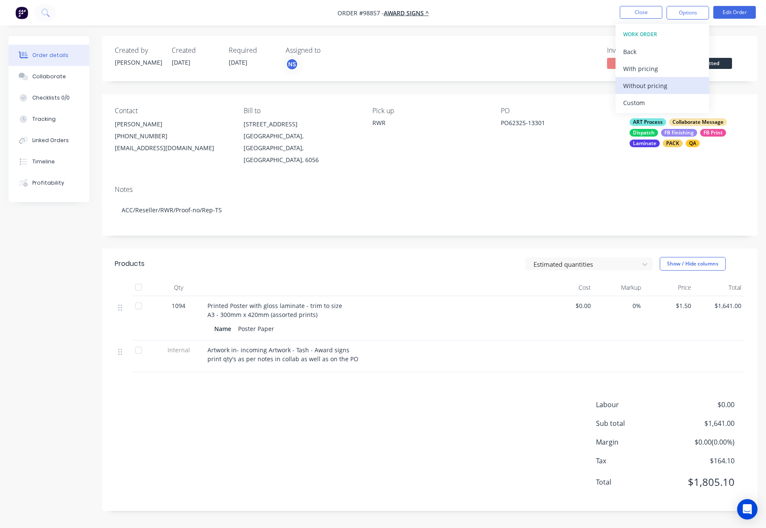
click at [679, 88] on div "Without pricing" at bounding box center [662, 86] width 78 height 12
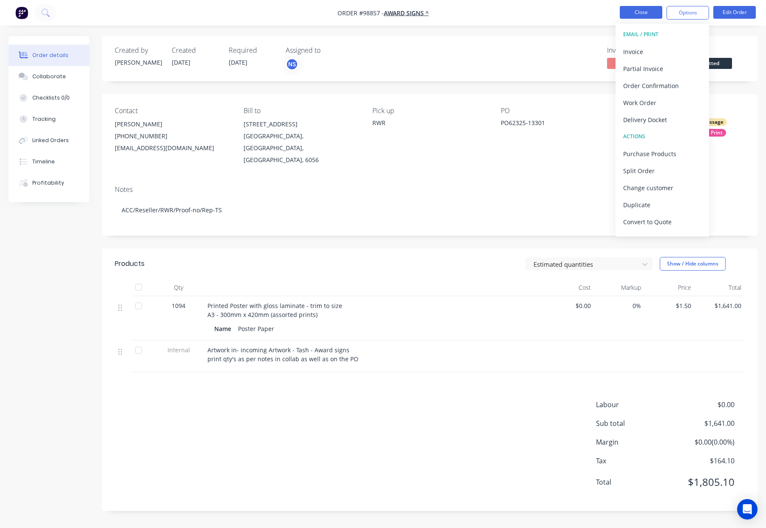
click at [644, 13] on button "Close" at bounding box center [641, 12] width 43 height 13
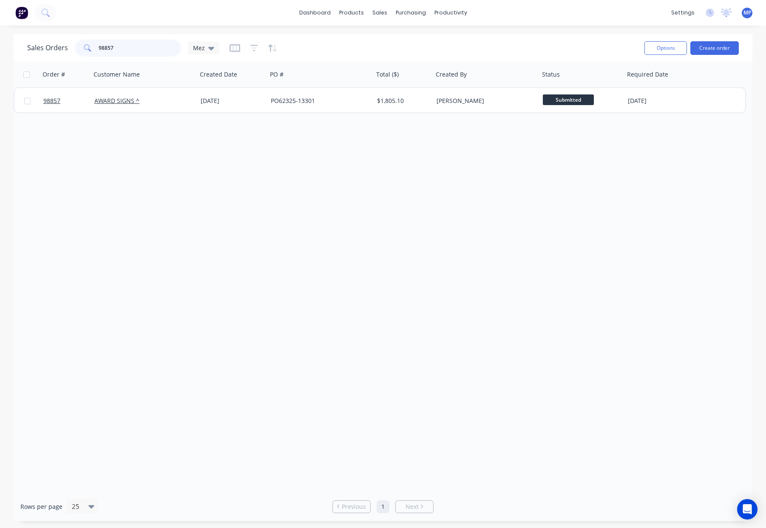
drag, startPoint x: 135, startPoint y: 50, endPoint x: 77, endPoint y: 46, distance: 58.8
click at [71, 46] on div "Sales Orders 98857 Mez" at bounding box center [123, 48] width 192 height 17
